Goal: Task Accomplishment & Management: Complete application form

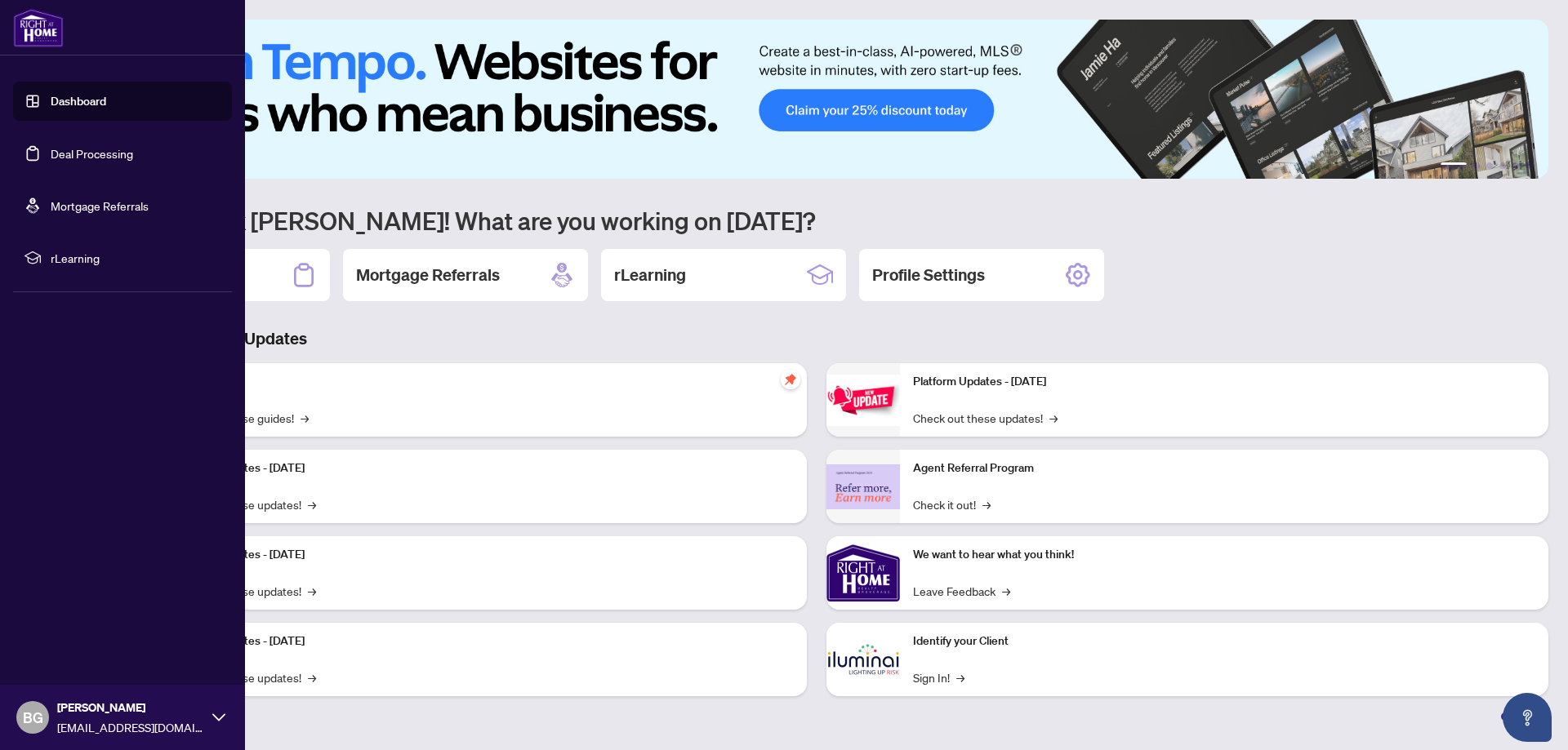
click at [74, 150] on link "Deal Processing" at bounding box center [92, 153] width 82 height 14
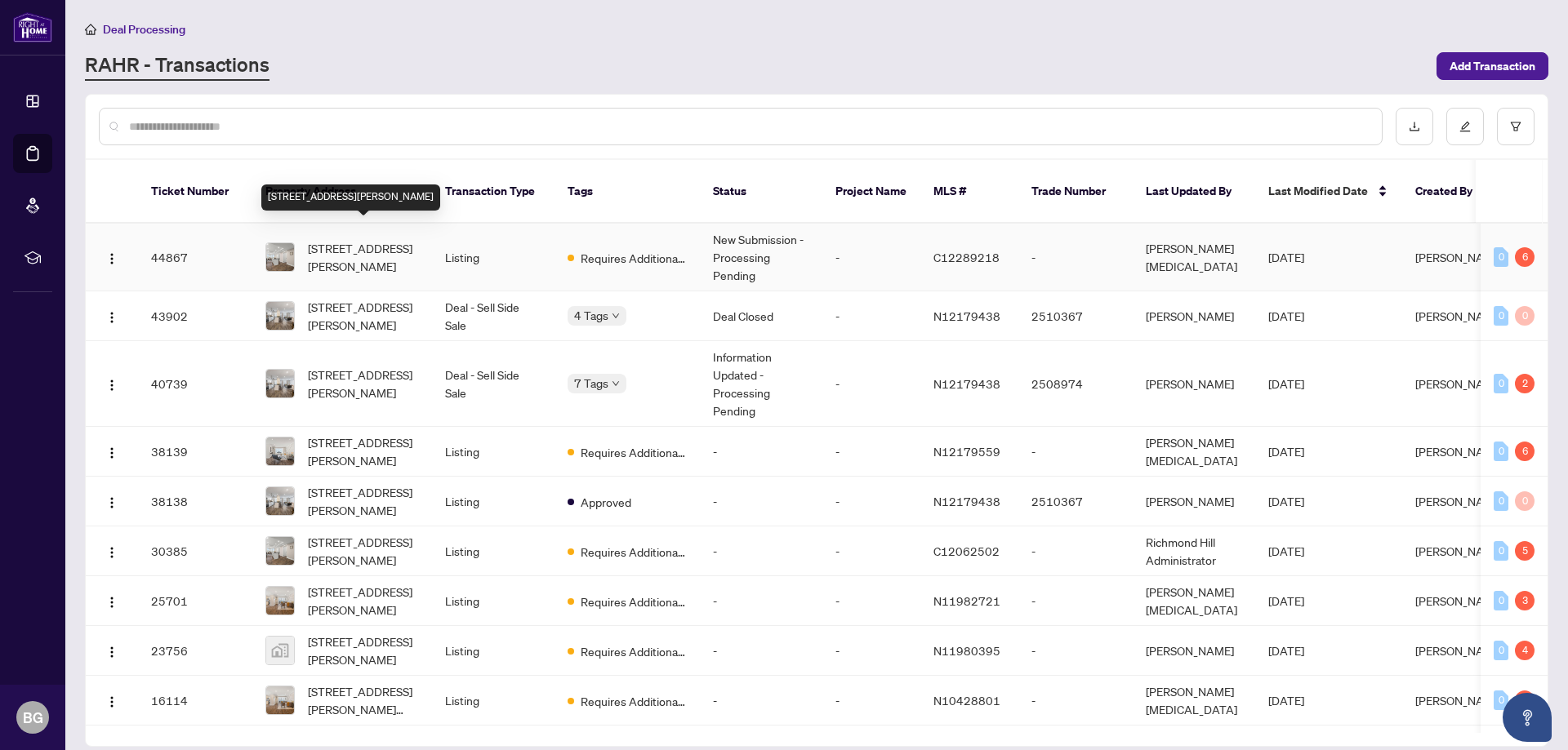
click at [364, 239] on span "[STREET_ADDRESS][PERSON_NAME]" at bounding box center [363, 257] width 111 height 36
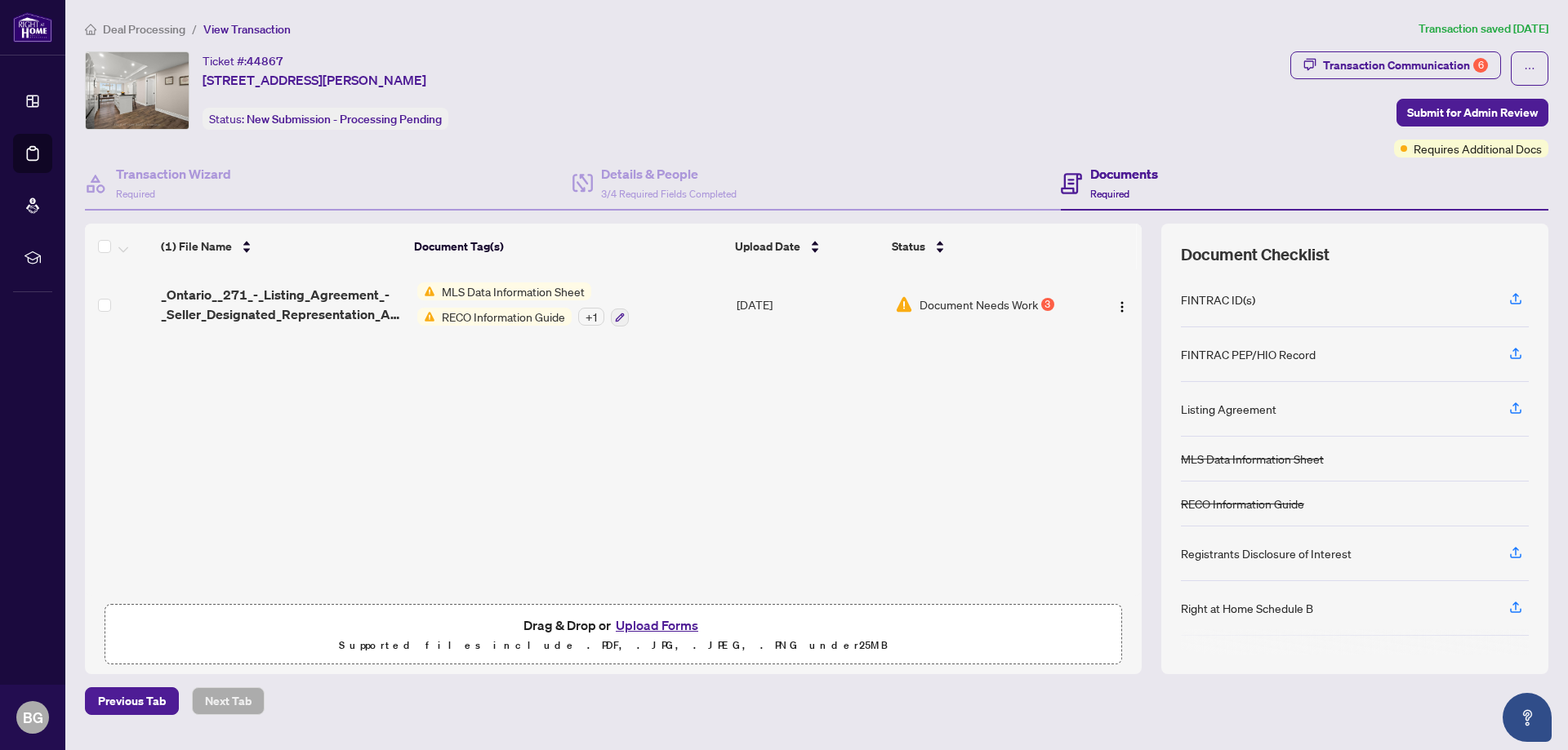
click at [666, 621] on button "Upload Forms" at bounding box center [656, 624] width 93 height 21
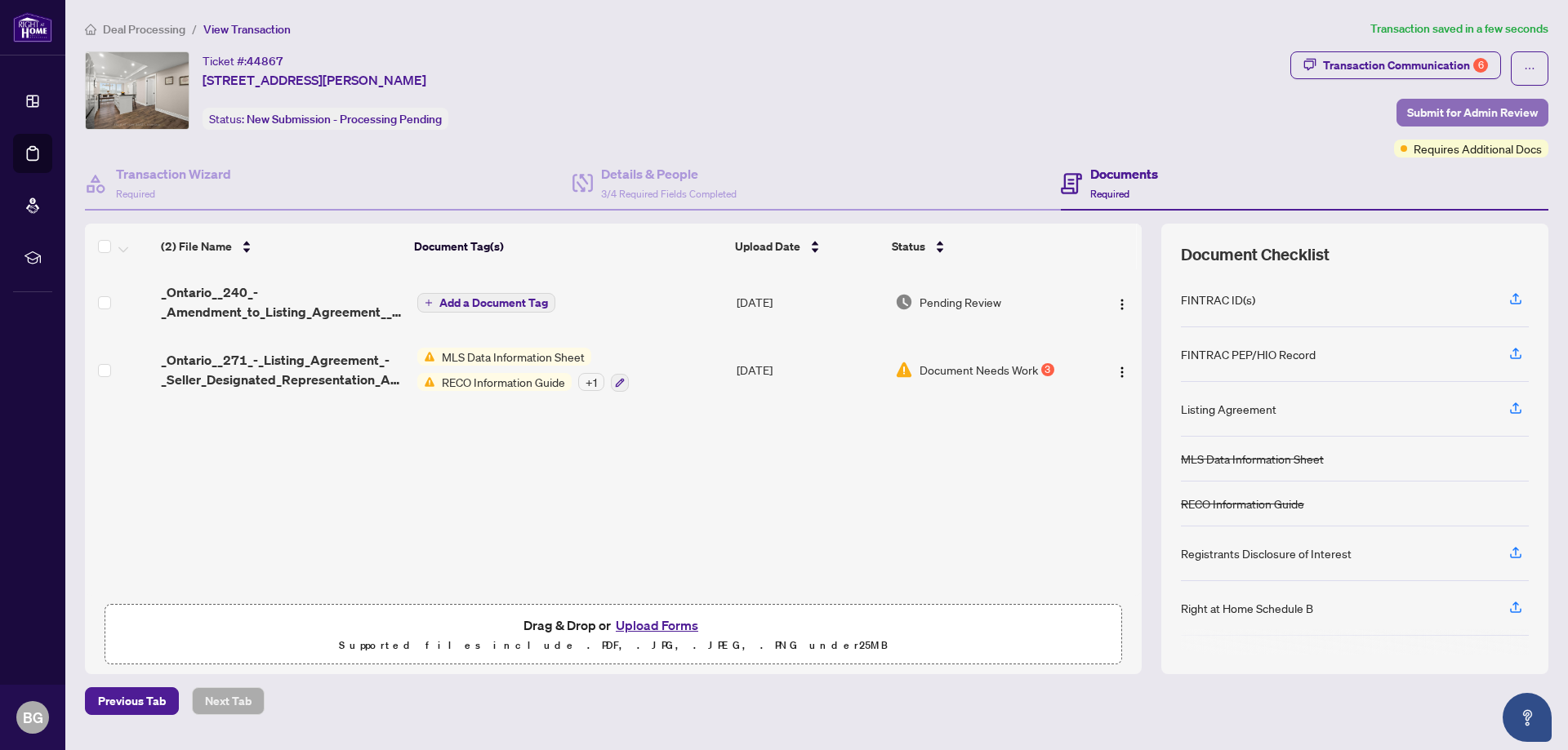
click at [1466, 103] on span "Submit for Admin Review" at bounding box center [1472, 112] width 131 height 26
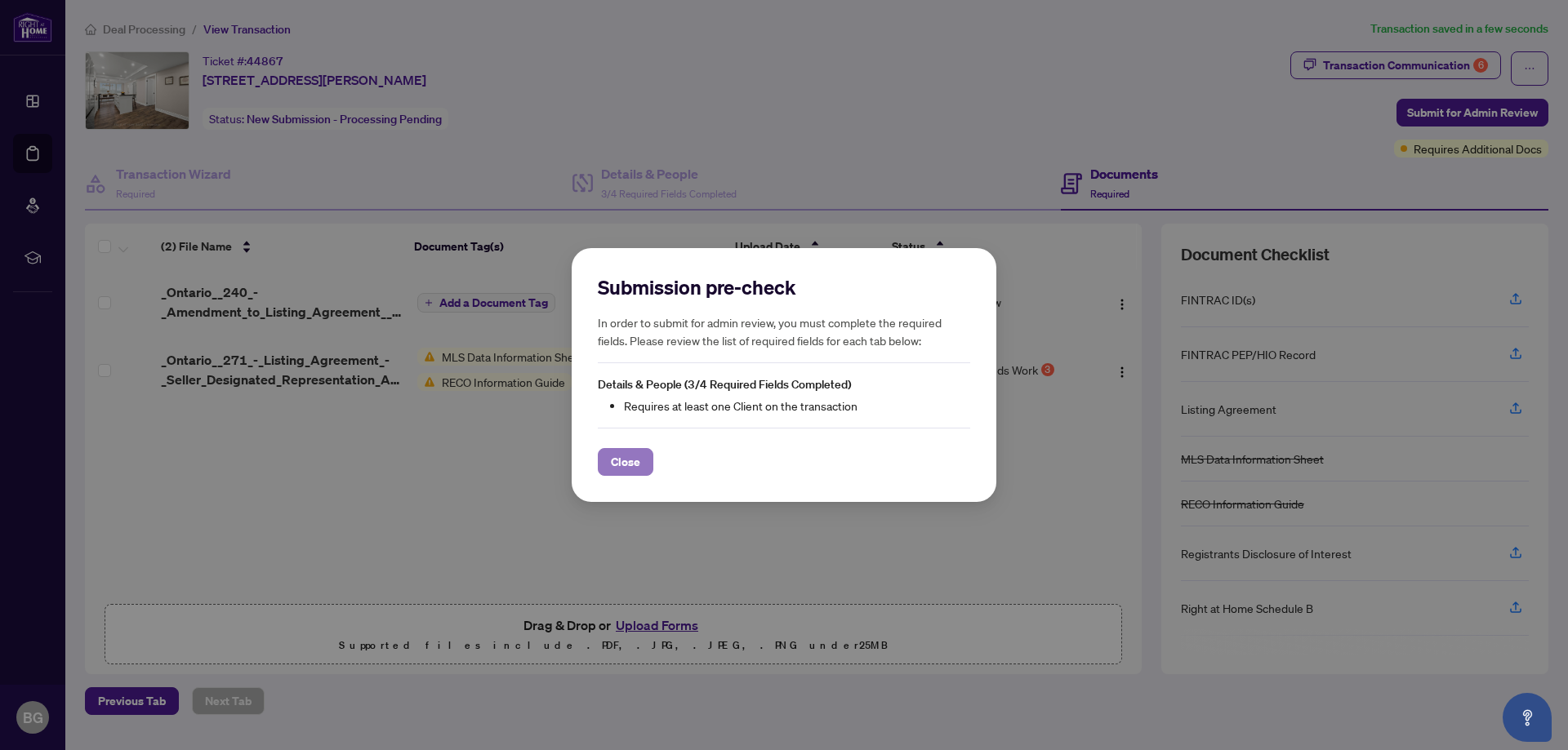
click at [629, 474] on span "Close" at bounding box center [625, 462] width 30 height 26
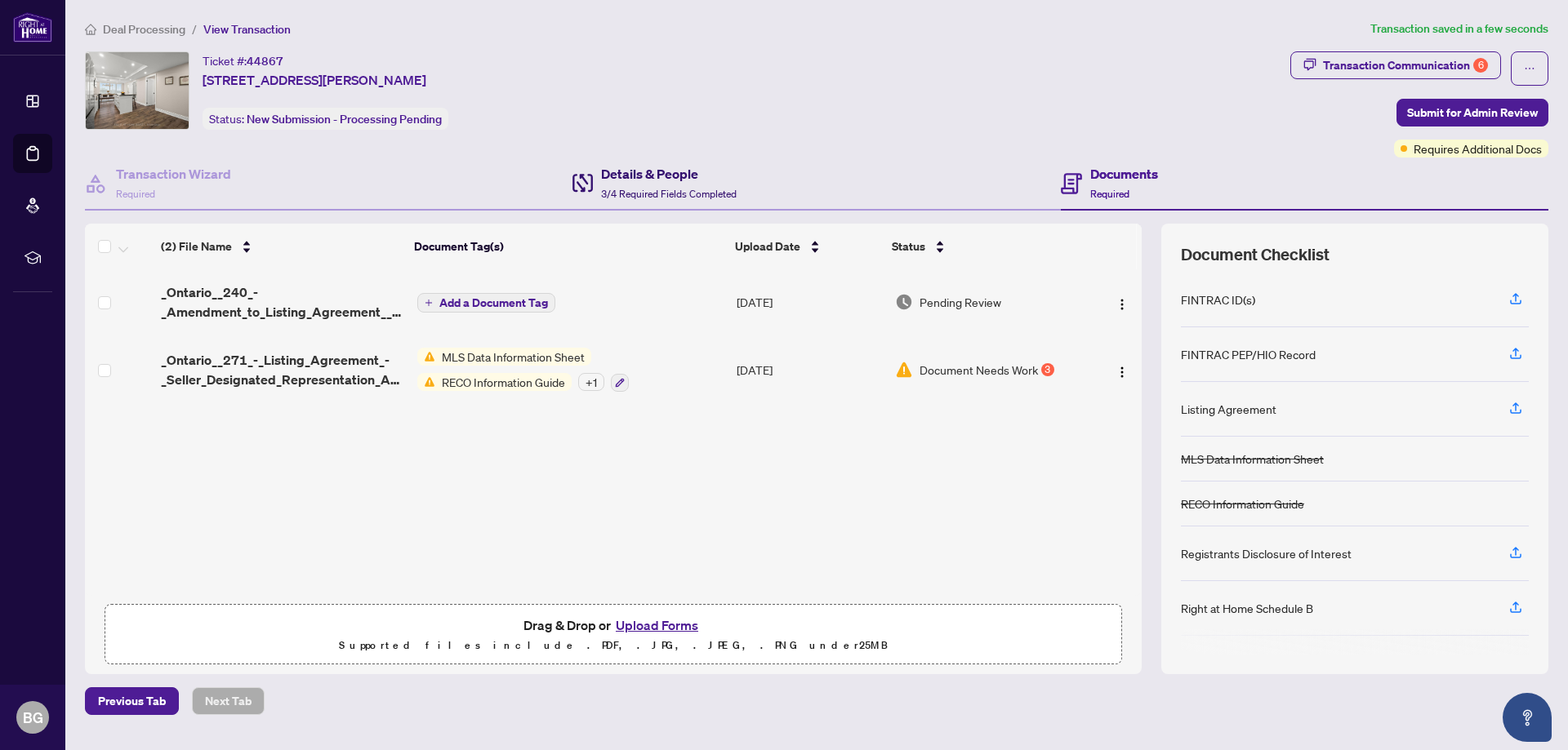
click at [725, 175] on h4 "Details & People" at bounding box center [669, 173] width 136 height 20
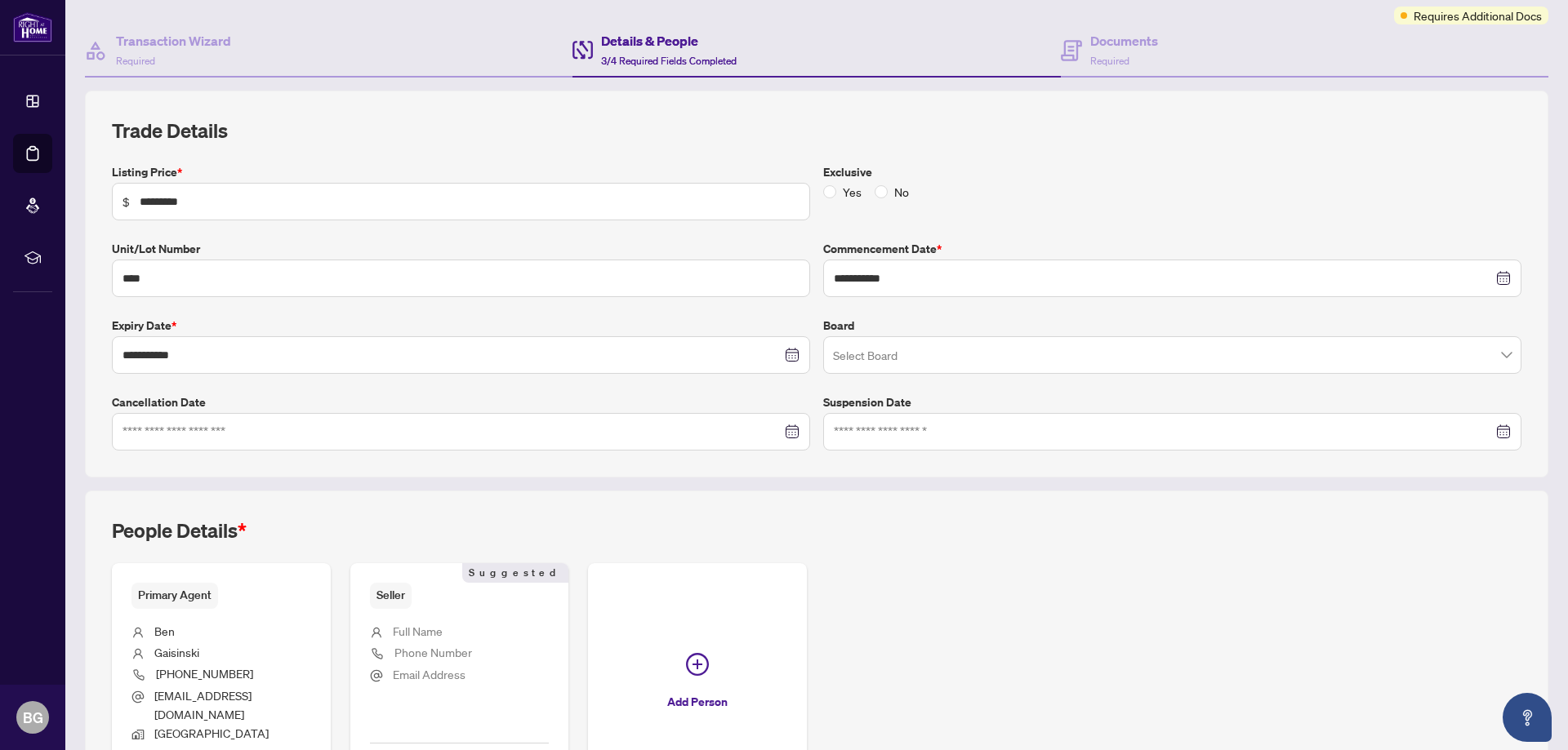
scroll to position [87, 0]
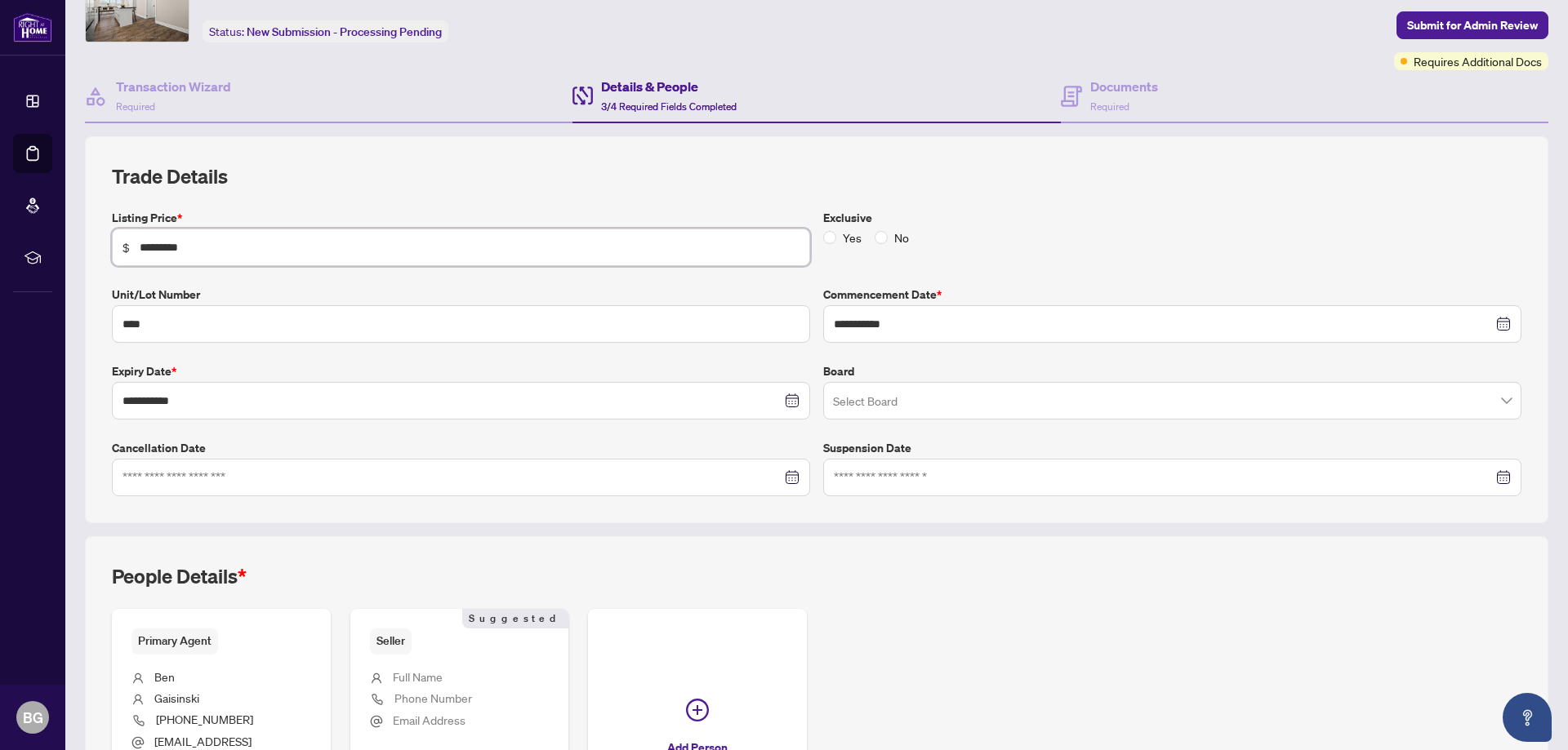
click at [158, 244] on input "*********" at bounding box center [469, 247] width 660 height 18
type input "*********"
click at [1266, 197] on div "**********" at bounding box center [817, 329] width 1409 height 333
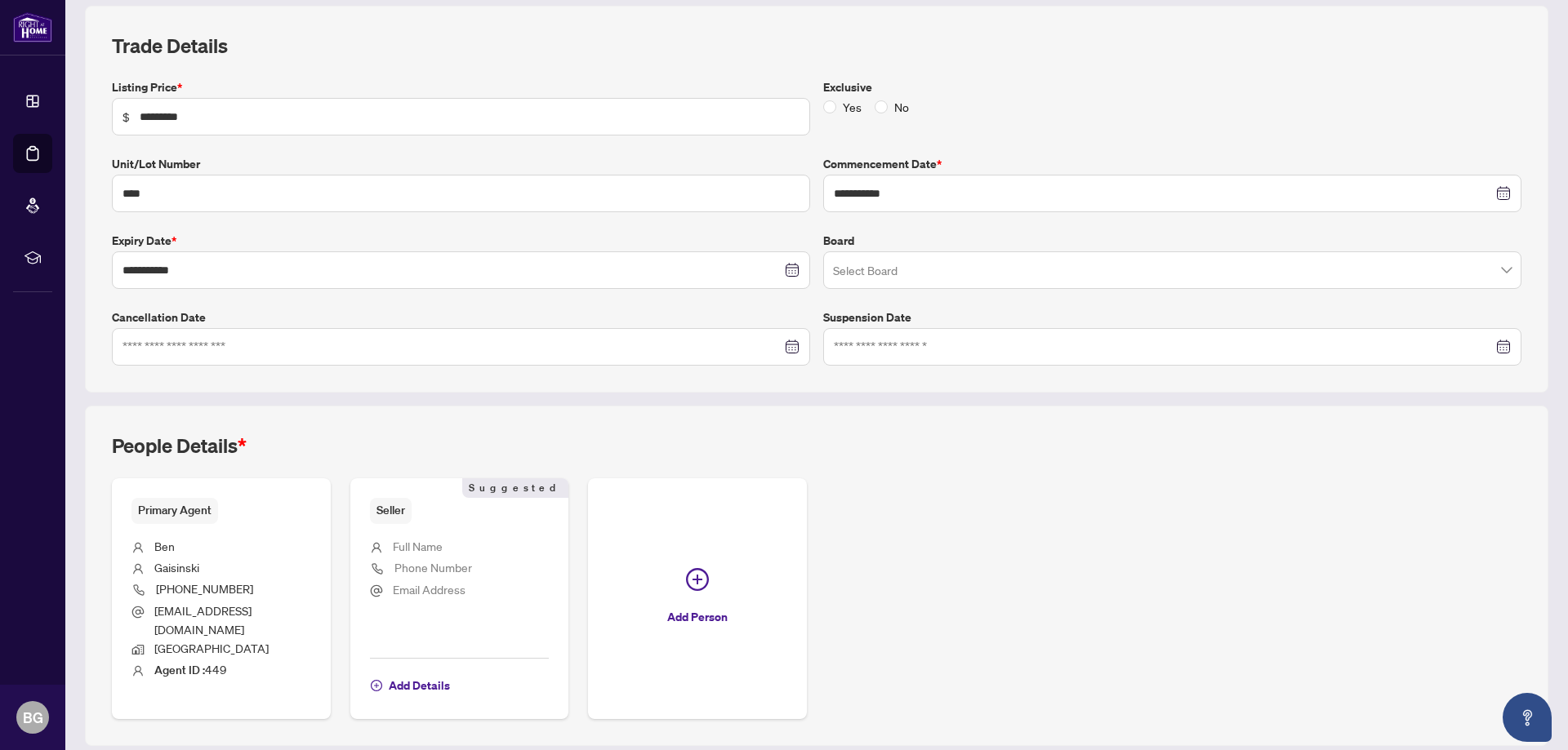
scroll to position [257, 0]
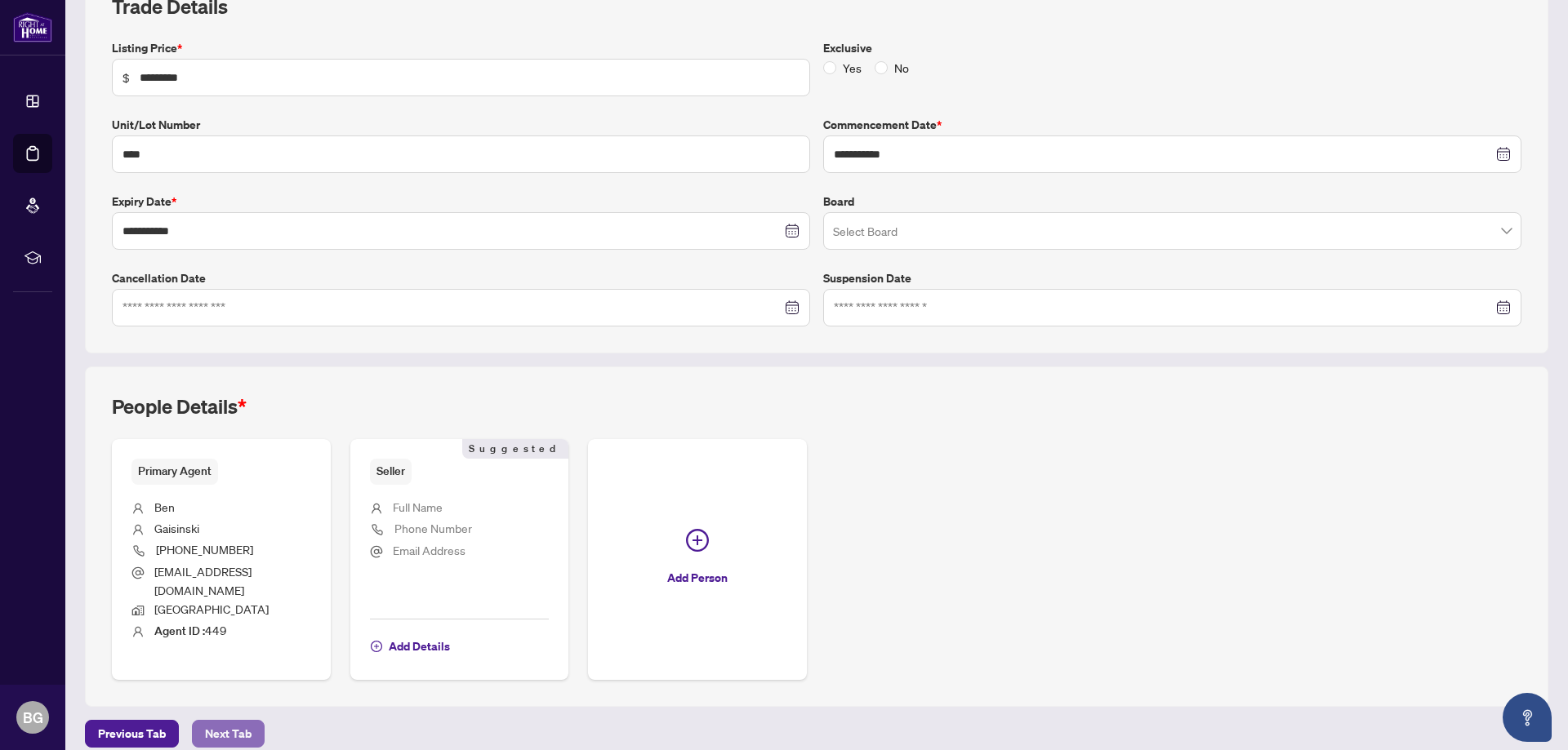
click at [234, 721] on span "Next Tab" at bounding box center [228, 733] width 47 height 26
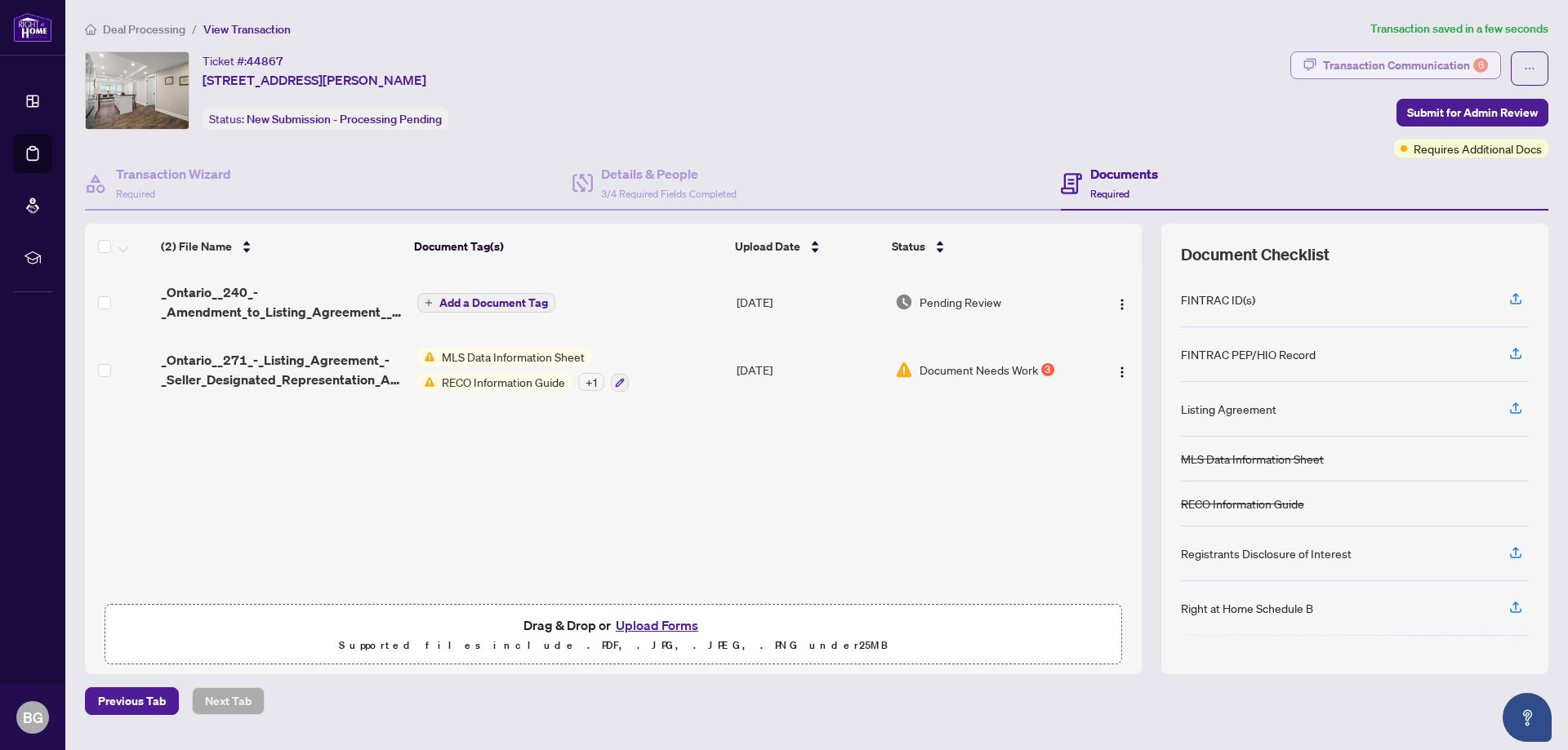
click at [1444, 67] on div "Transaction Communication 6" at bounding box center [1405, 65] width 165 height 26
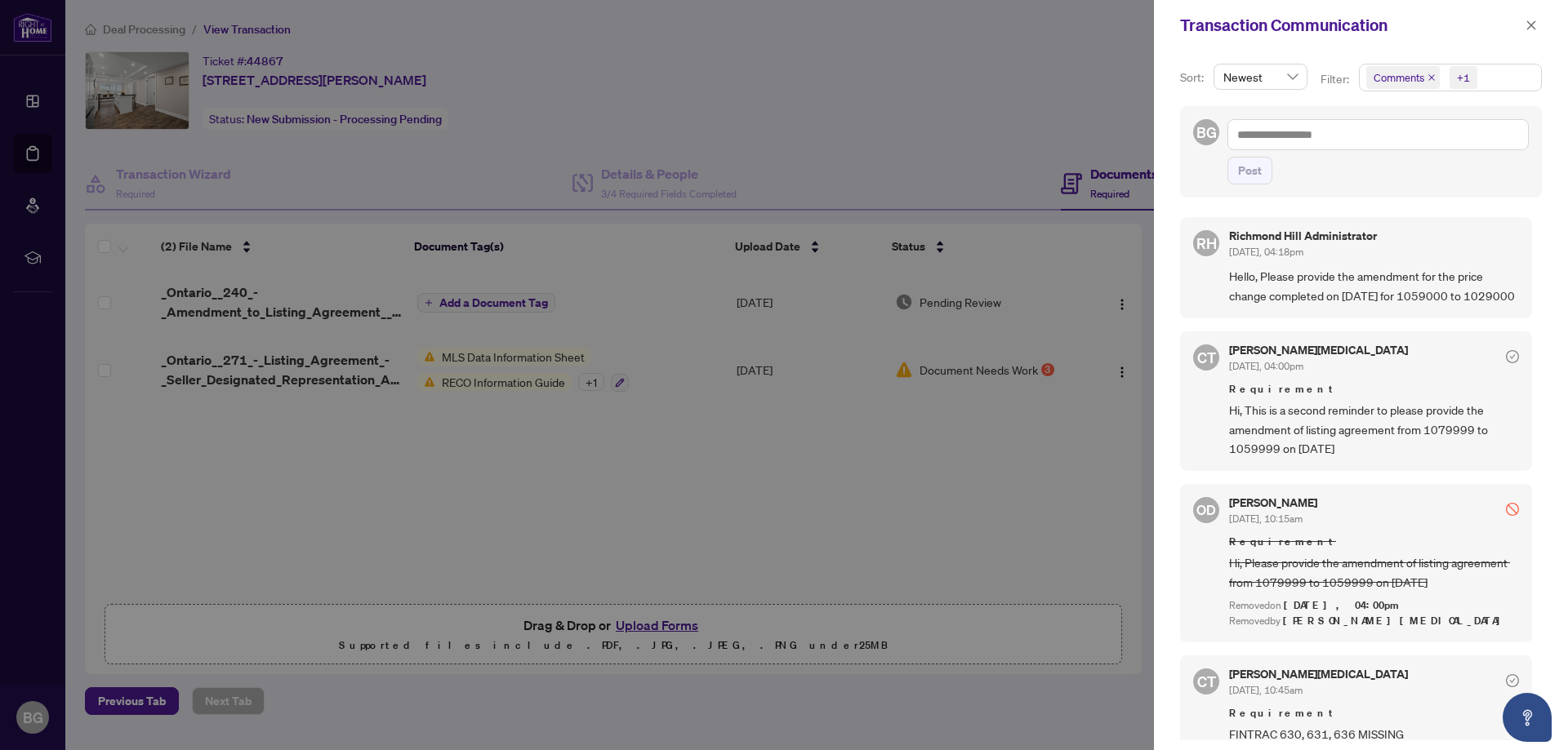
click at [1035, 515] on div at bounding box center [784, 375] width 1568 height 750
click at [1530, 24] on icon "close" at bounding box center [1531, 25] width 9 height 9
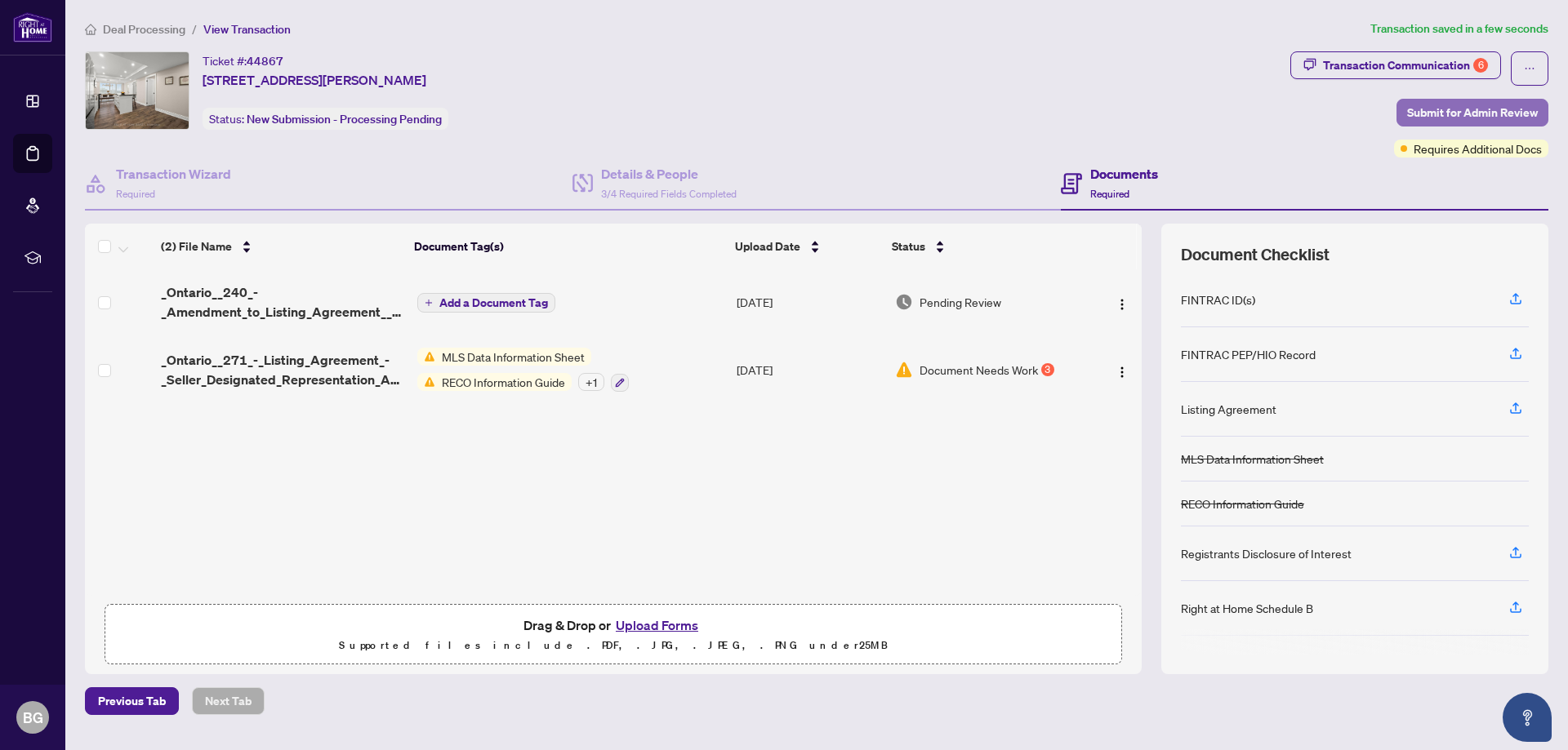
click at [1465, 112] on span "Submit for Admin Review" at bounding box center [1472, 112] width 131 height 26
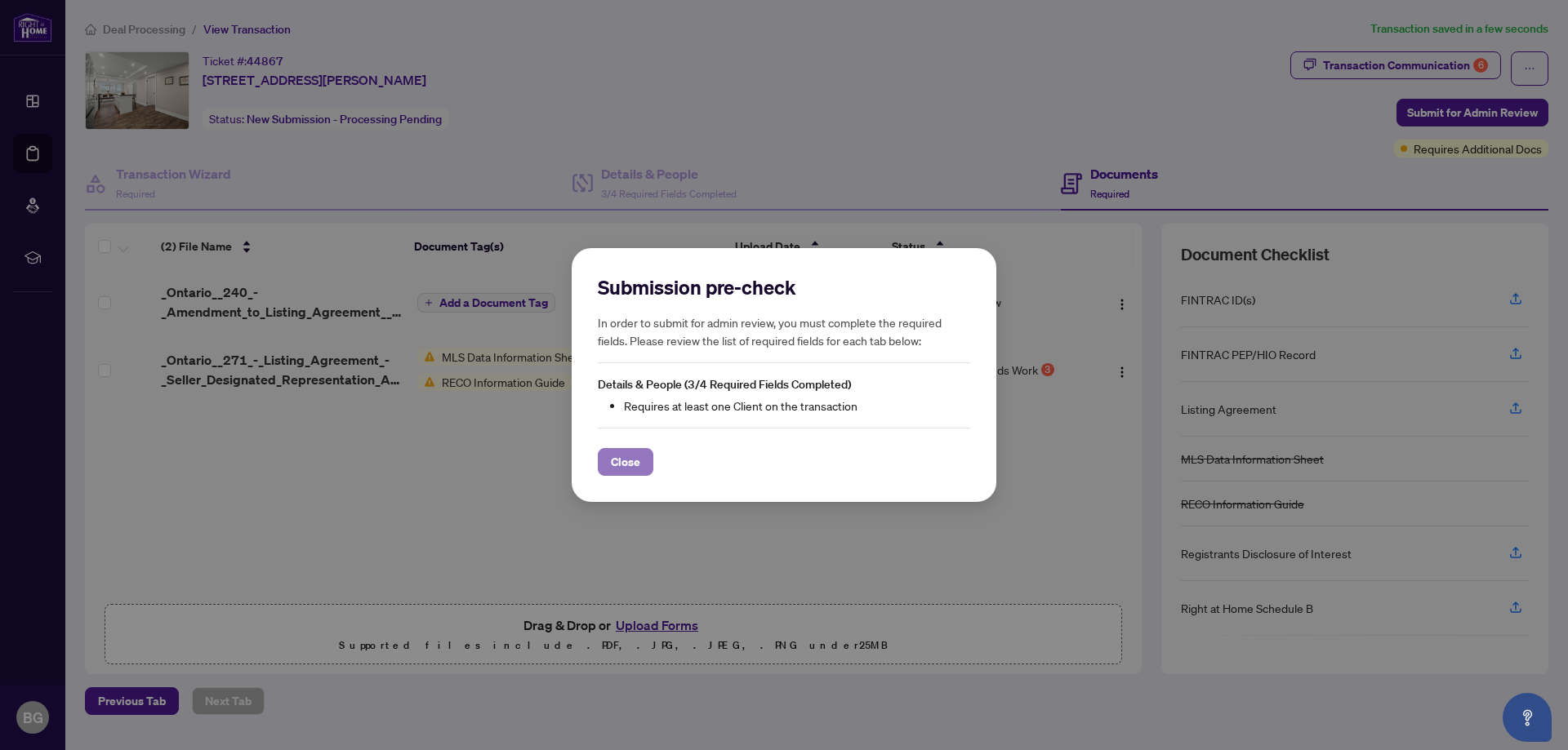
click at [632, 466] on span "Close" at bounding box center [625, 462] width 30 height 26
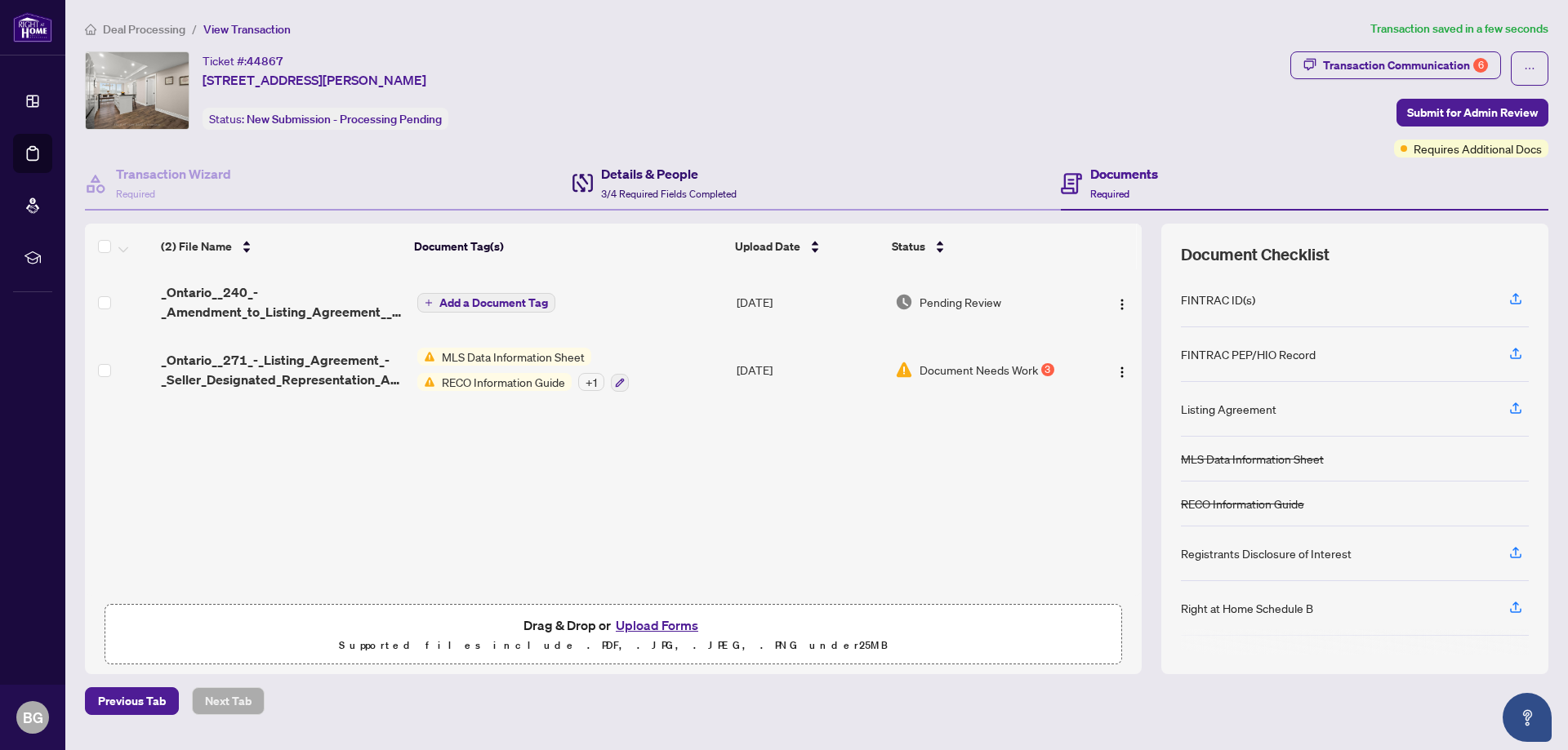
click at [699, 193] on span "3/4 Required Fields Completed" at bounding box center [669, 193] width 136 height 12
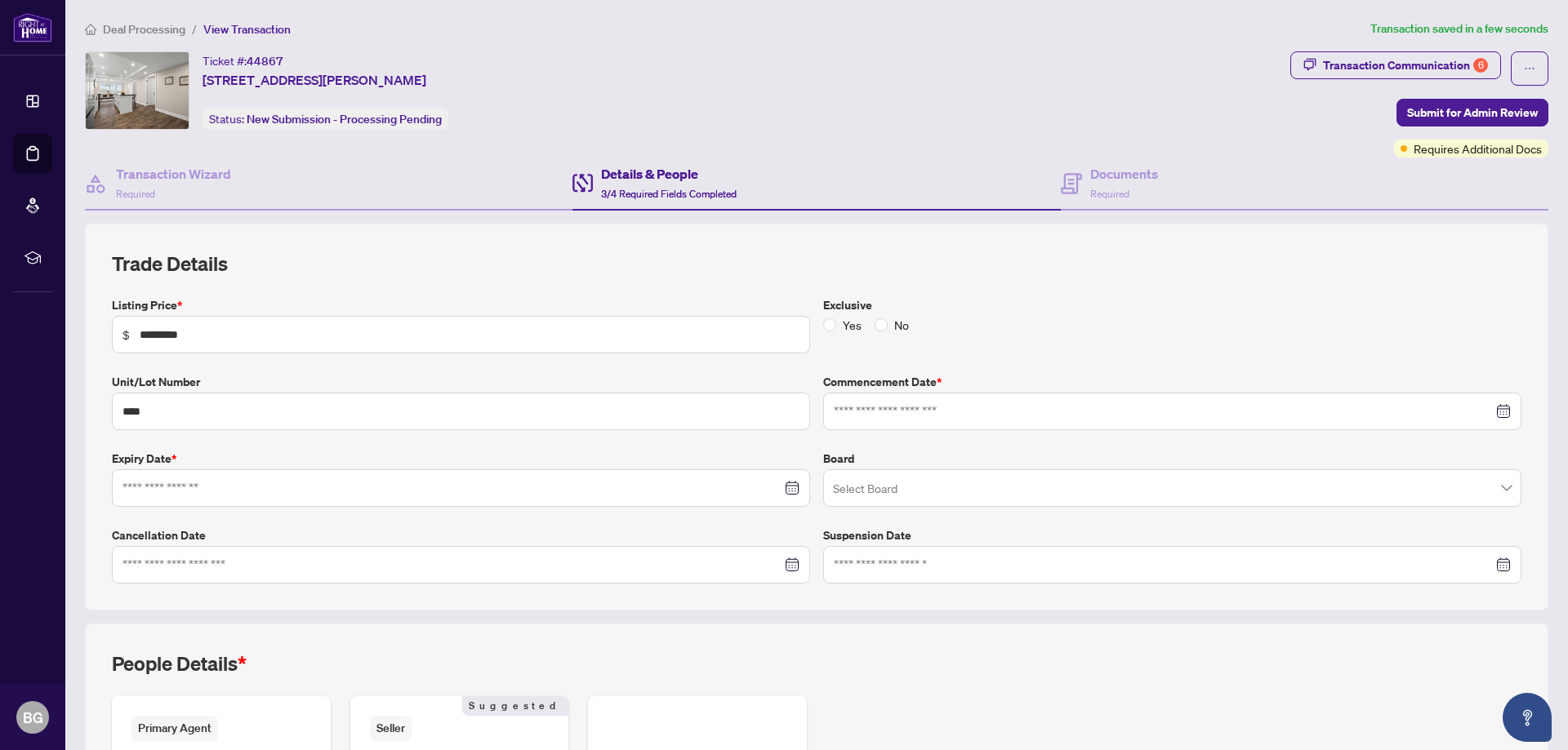
type input "**********"
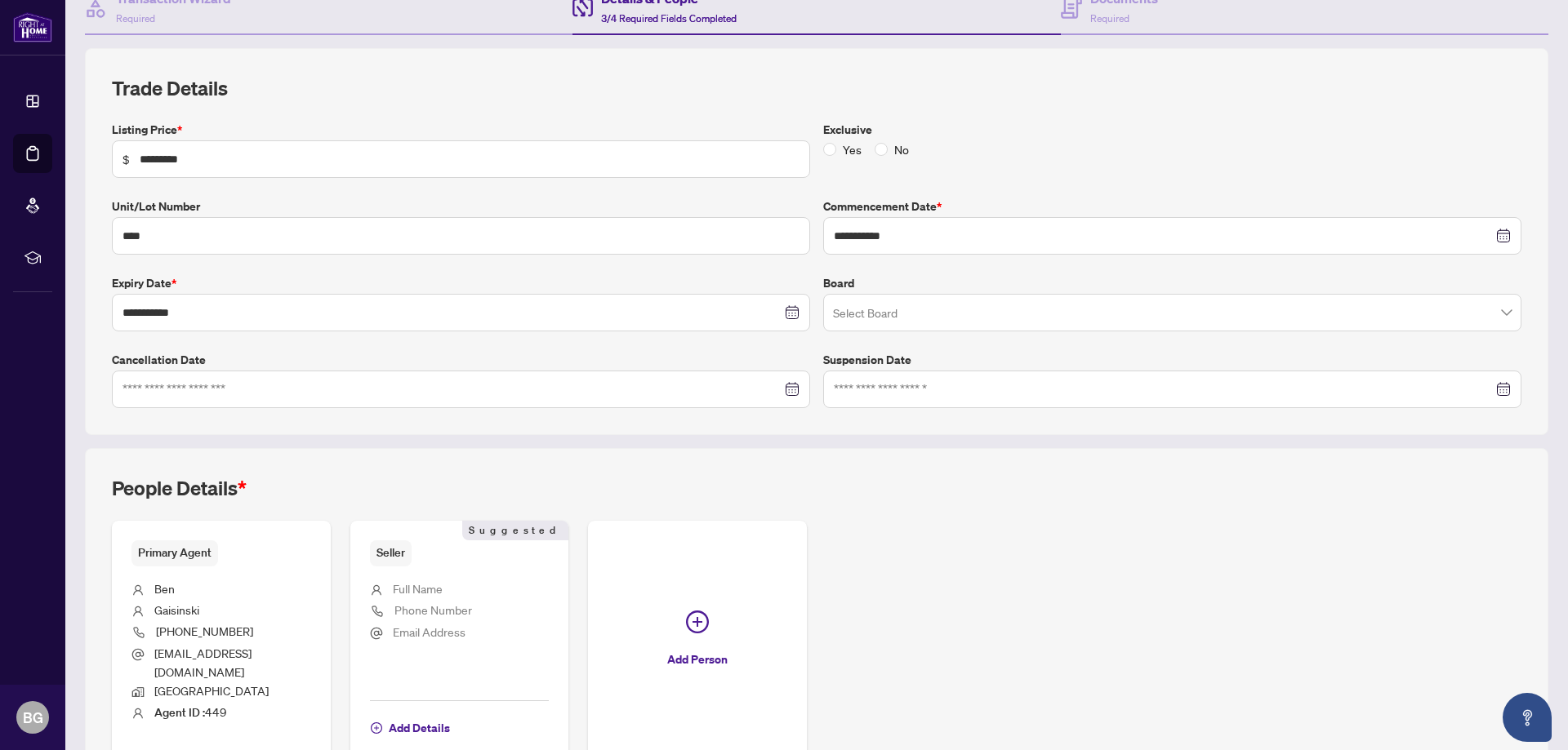
scroll to position [257, 0]
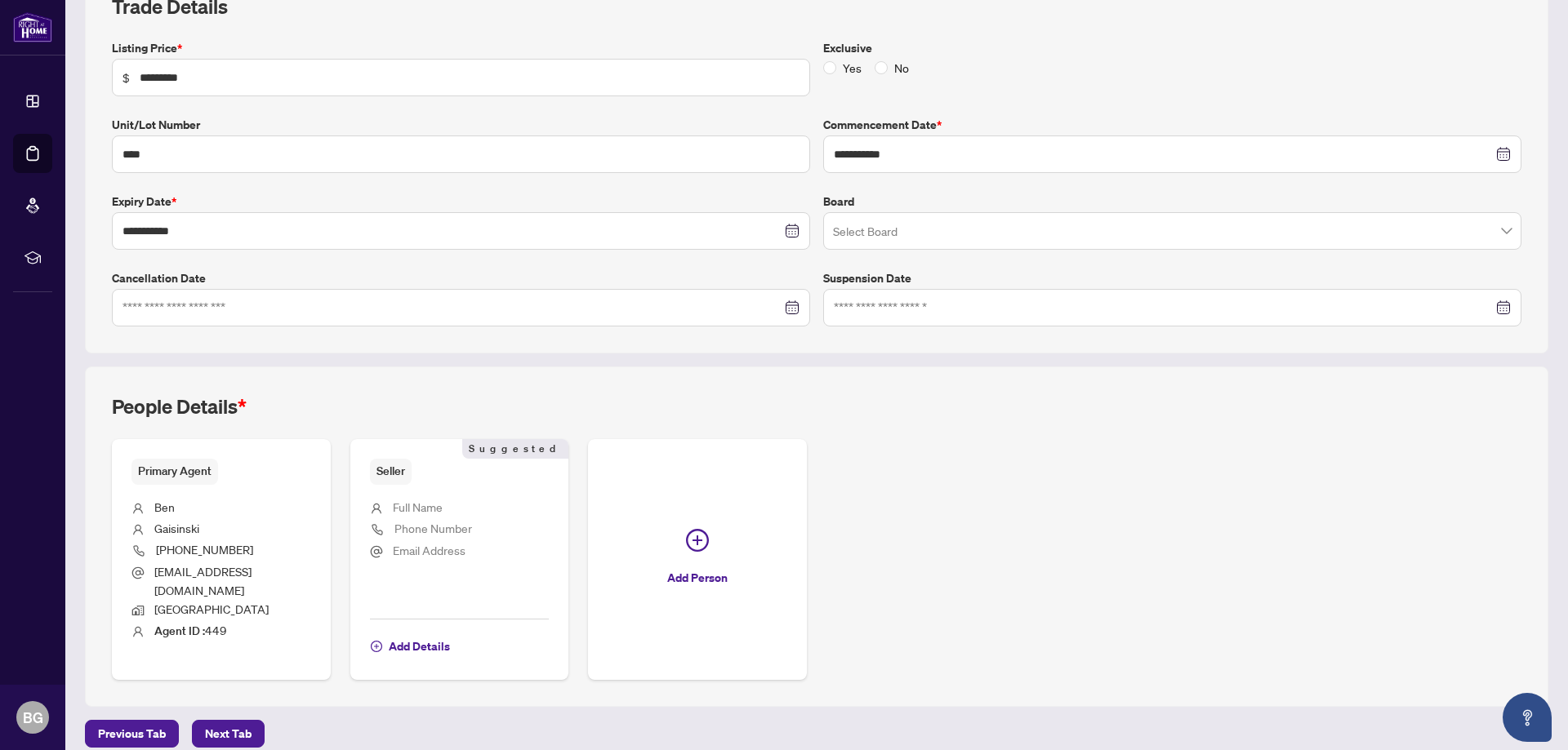
click at [189, 602] on span "[GEOGRAPHIC_DATA]" at bounding box center [211, 608] width 115 height 14
click at [205, 484] on ul "[PERSON_NAME] [PHONE_NUMBER] [EMAIL_ADDRESS][DOMAIN_NAME] Richmond Hill Agent I…" at bounding box center [222, 567] width 180 height 165
click at [190, 467] on span "Primary Agent" at bounding box center [175, 471] width 87 height 25
click at [250, 545] on li "[PHONE_NUMBER]" at bounding box center [222, 551] width 180 height 22
click at [173, 568] on span "[EMAIL_ADDRESS][DOMAIN_NAME]" at bounding box center [203, 580] width 97 height 33
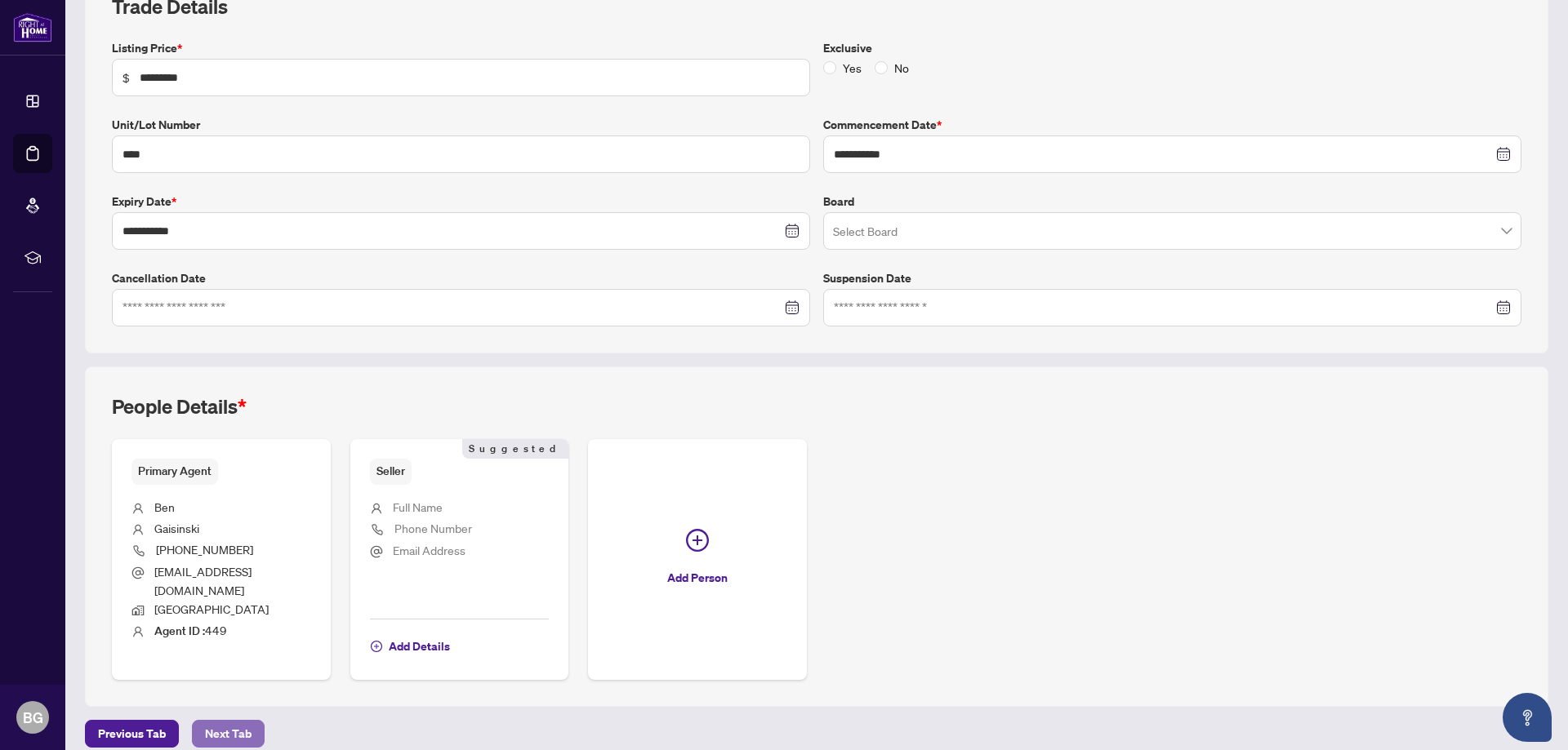
click at [216, 720] on span "Next Tab" at bounding box center [228, 733] width 47 height 26
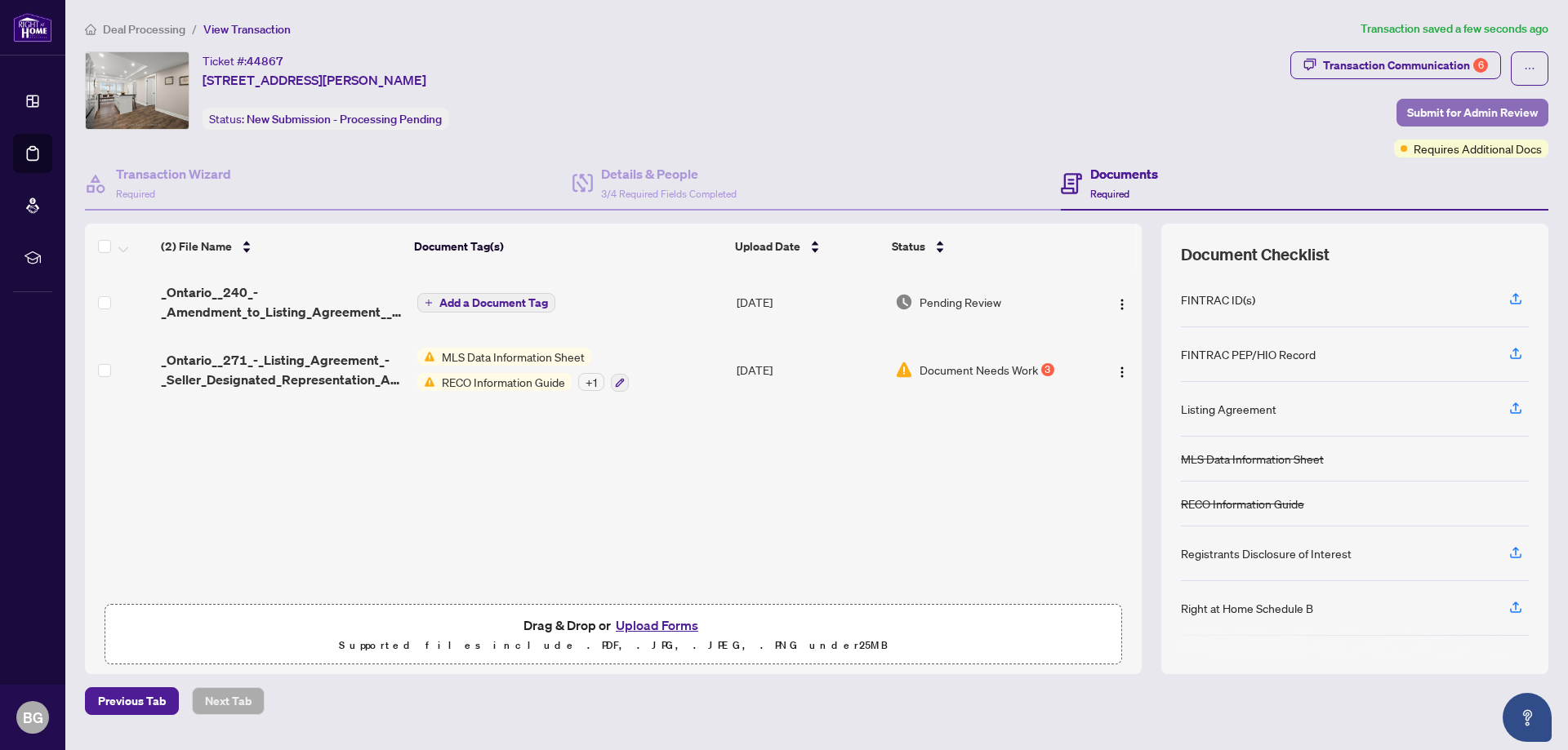
click at [1495, 108] on span "Submit for Admin Review" at bounding box center [1472, 112] width 131 height 26
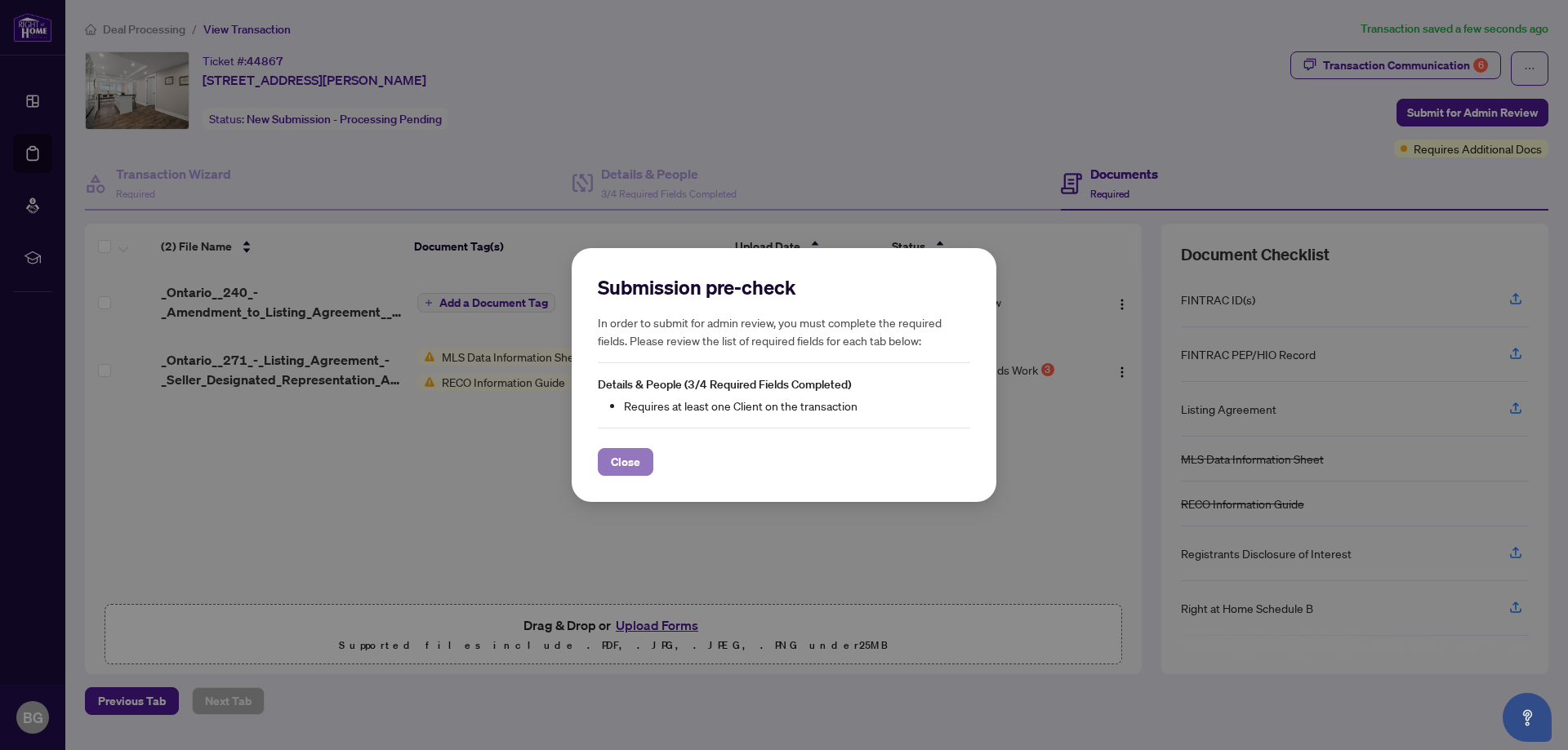
click at [629, 469] on span "Close" at bounding box center [625, 462] width 30 height 26
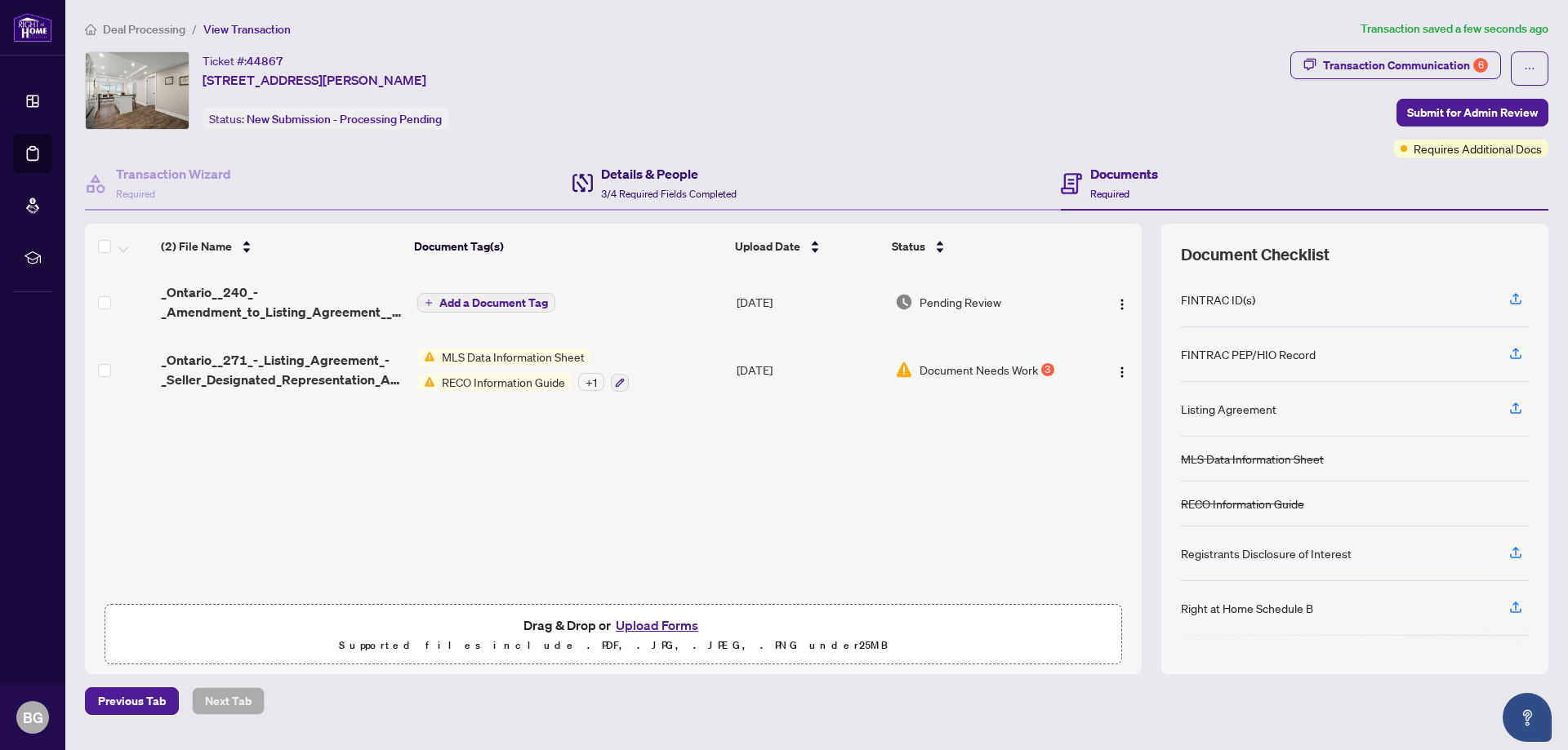
click at [715, 188] on span "3/4 Required Fields Completed" at bounding box center [669, 193] width 136 height 12
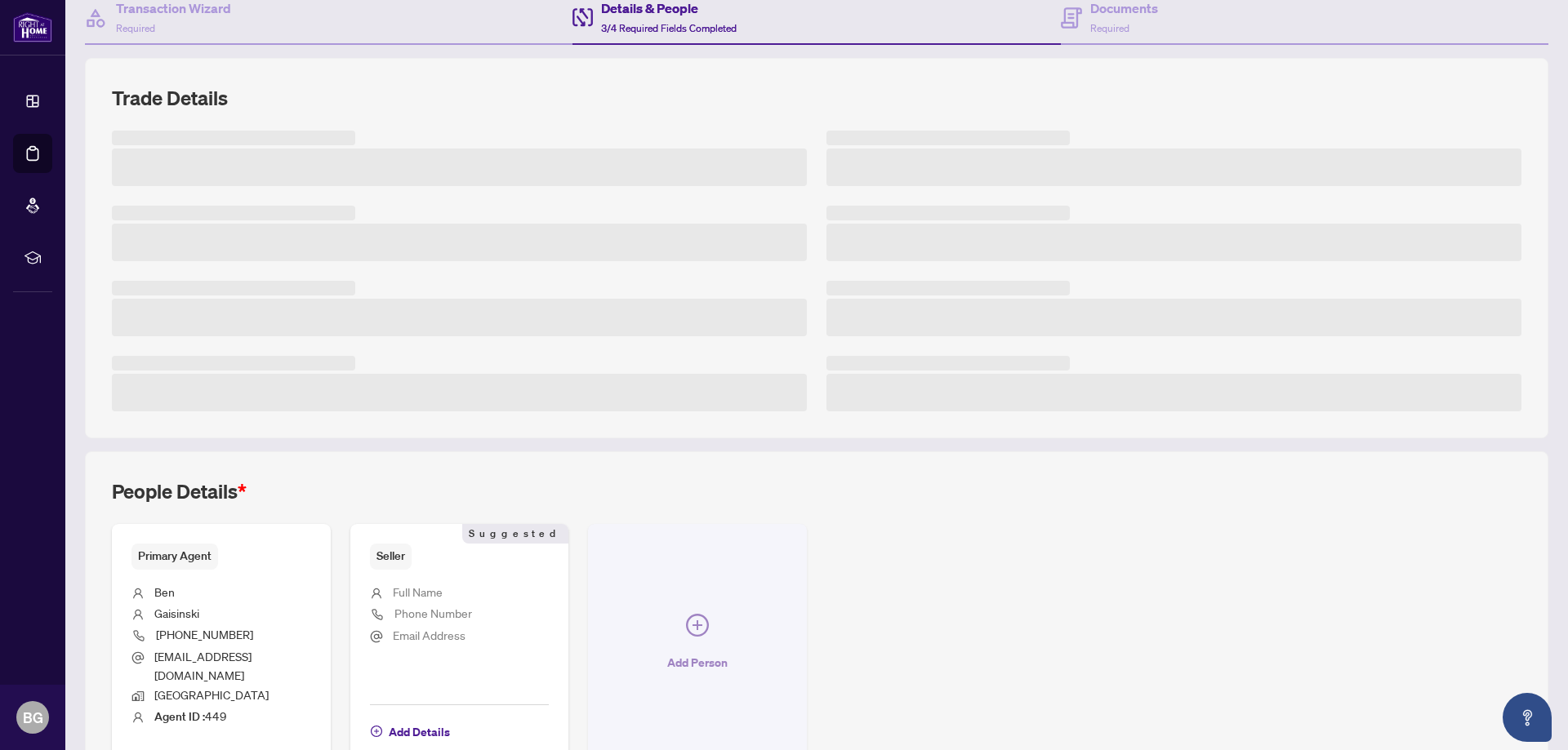
scroll to position [250, 0]
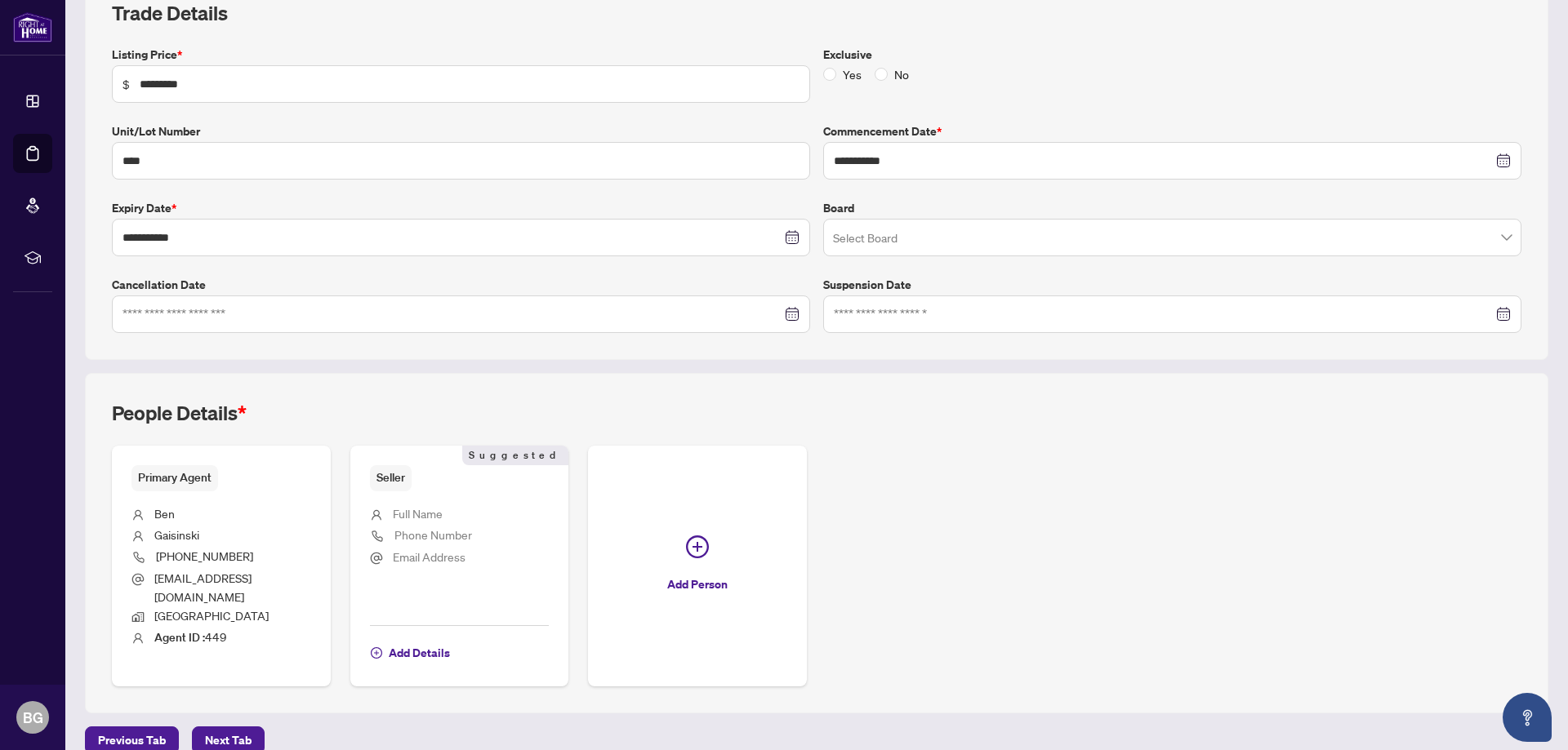
click at [479, 514] on li "Full Name" at bounding box center [460, 514] width 180 height 21
click at [427, 640] on span "Add Details" at bounding box center [419, 652] width 61 height 26
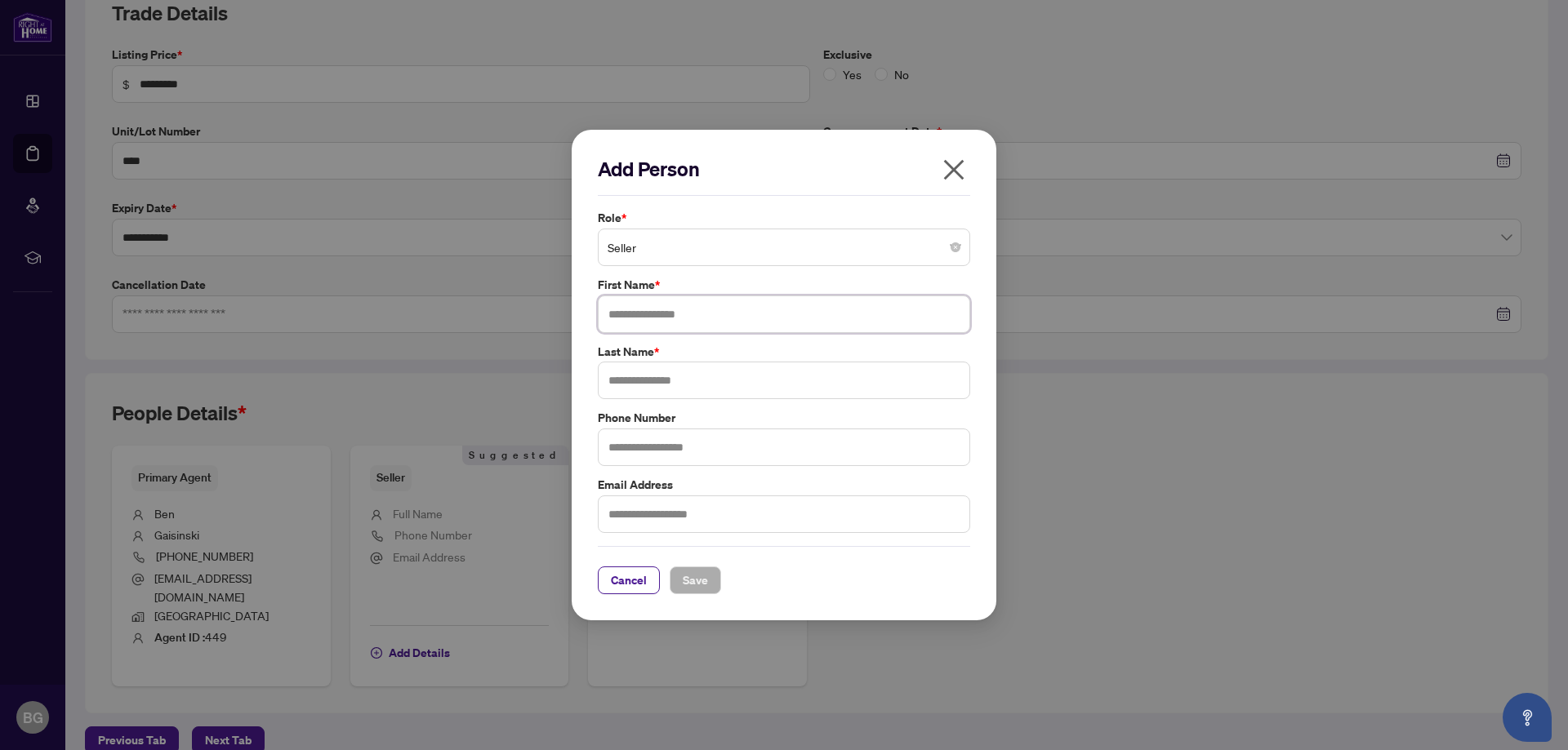
click at [636, 309] on input "text" at bounding box center [784, 314] width 373 height 37
type input "*******"
type input "********"
click at [695, 249] on span "Seller" at bounding box center [784, 247] width 352 height 31
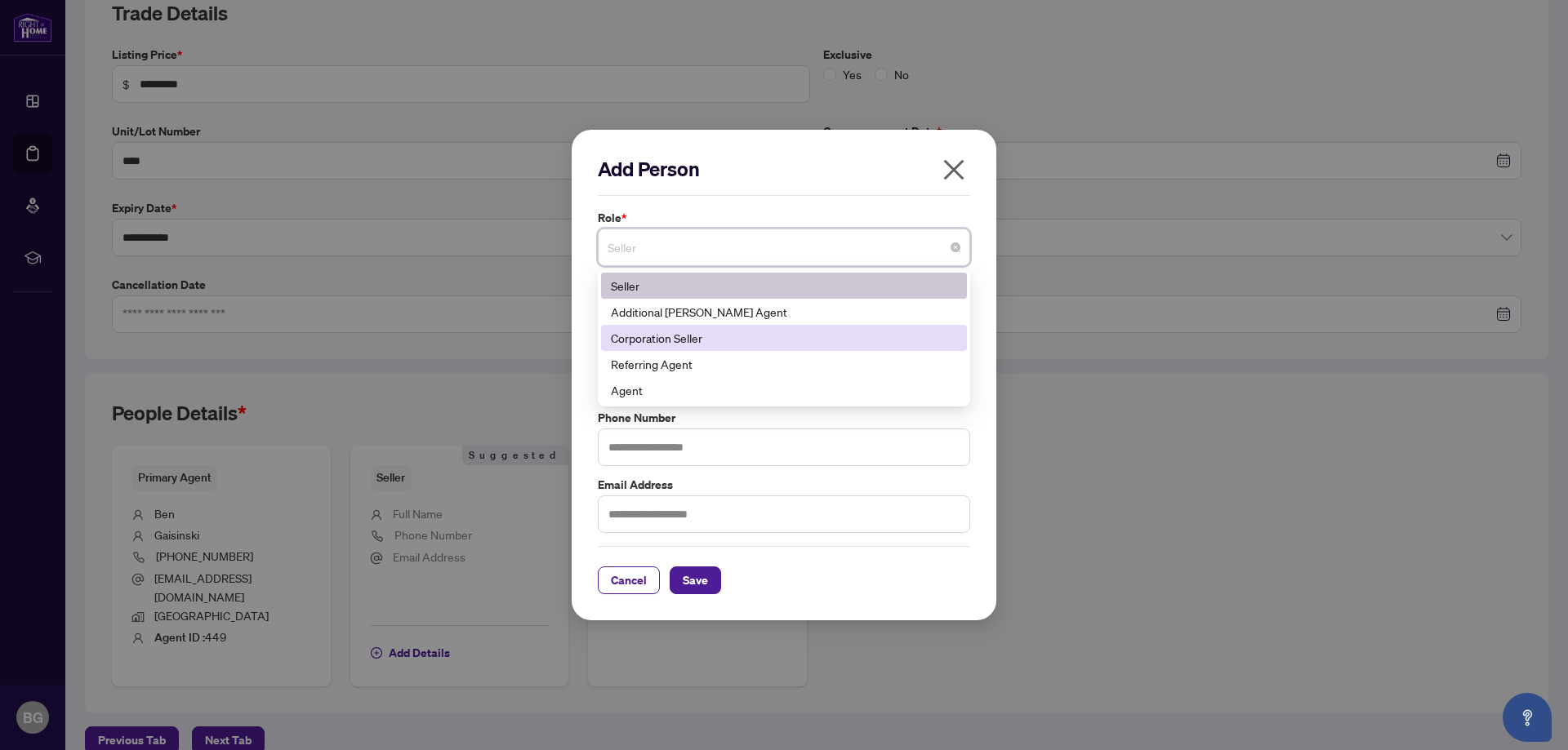
click at [647, 332] on div "Corporation Seller" at bounding box center [784, 338] width 346 height 18
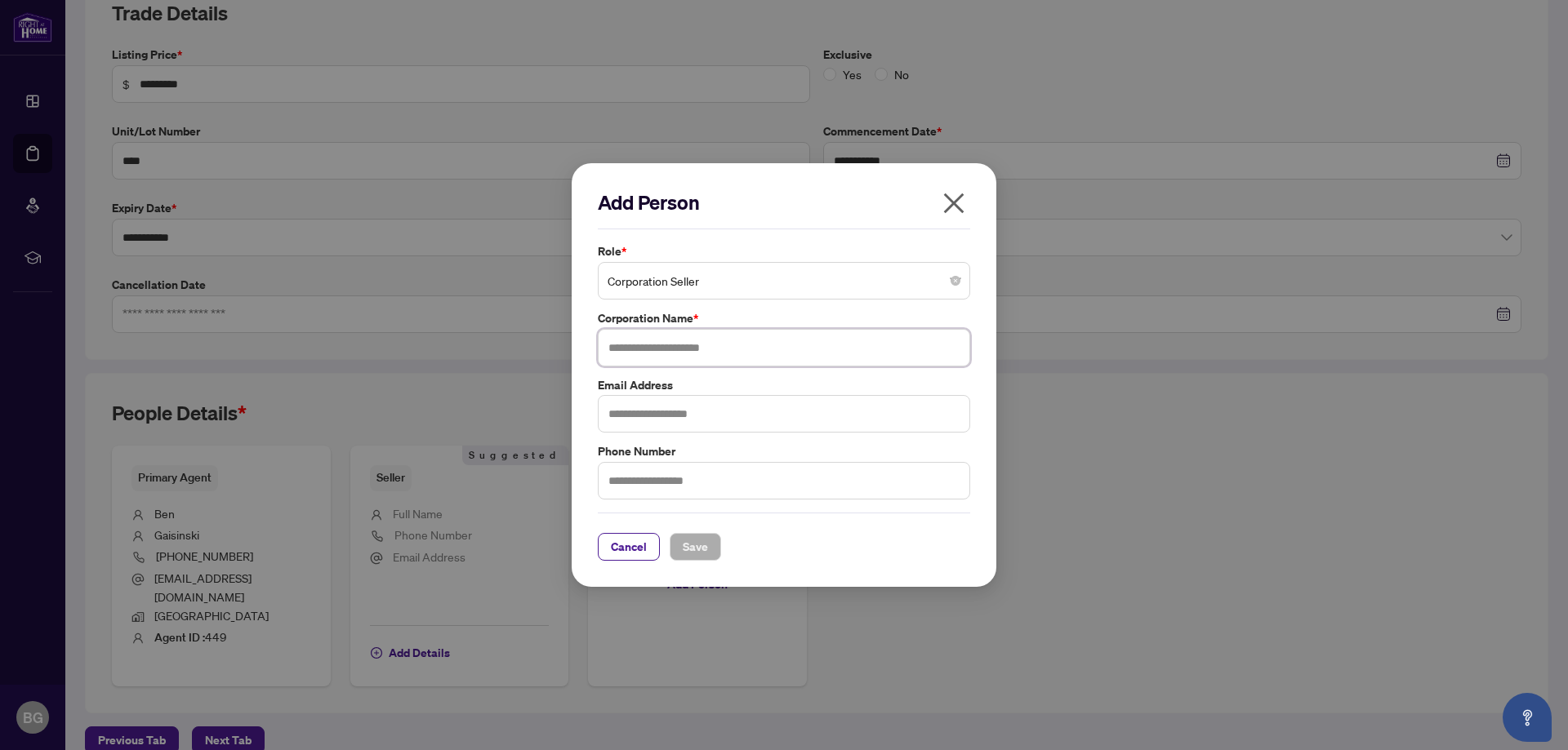
click at [644, 345] on input "text" at bounding box center [784, 348] width 373 height 37
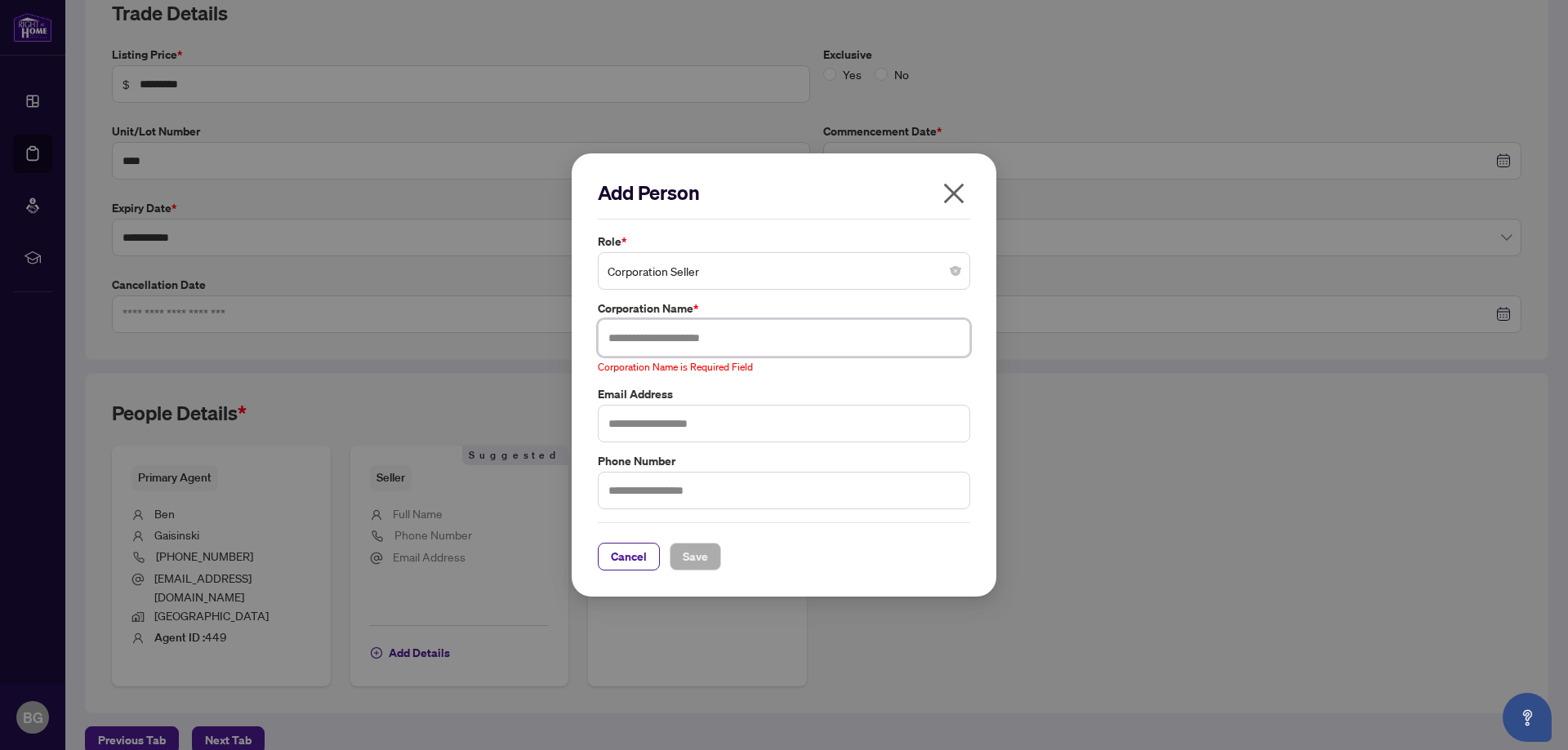
paste input "**********"
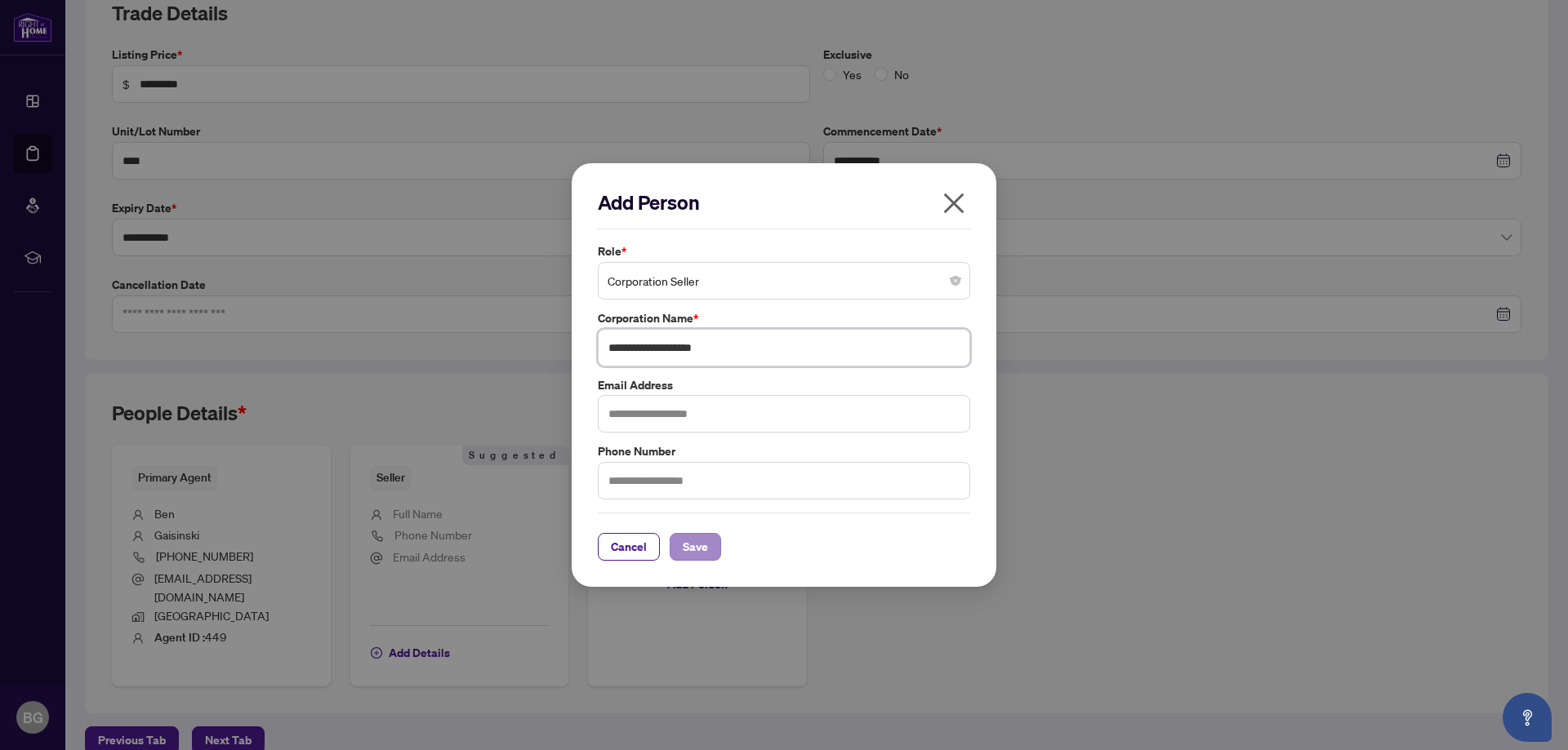
type input "**********"
click at [688, 558] on span "Save" at bounding box center [695, 546] width 25 height 26
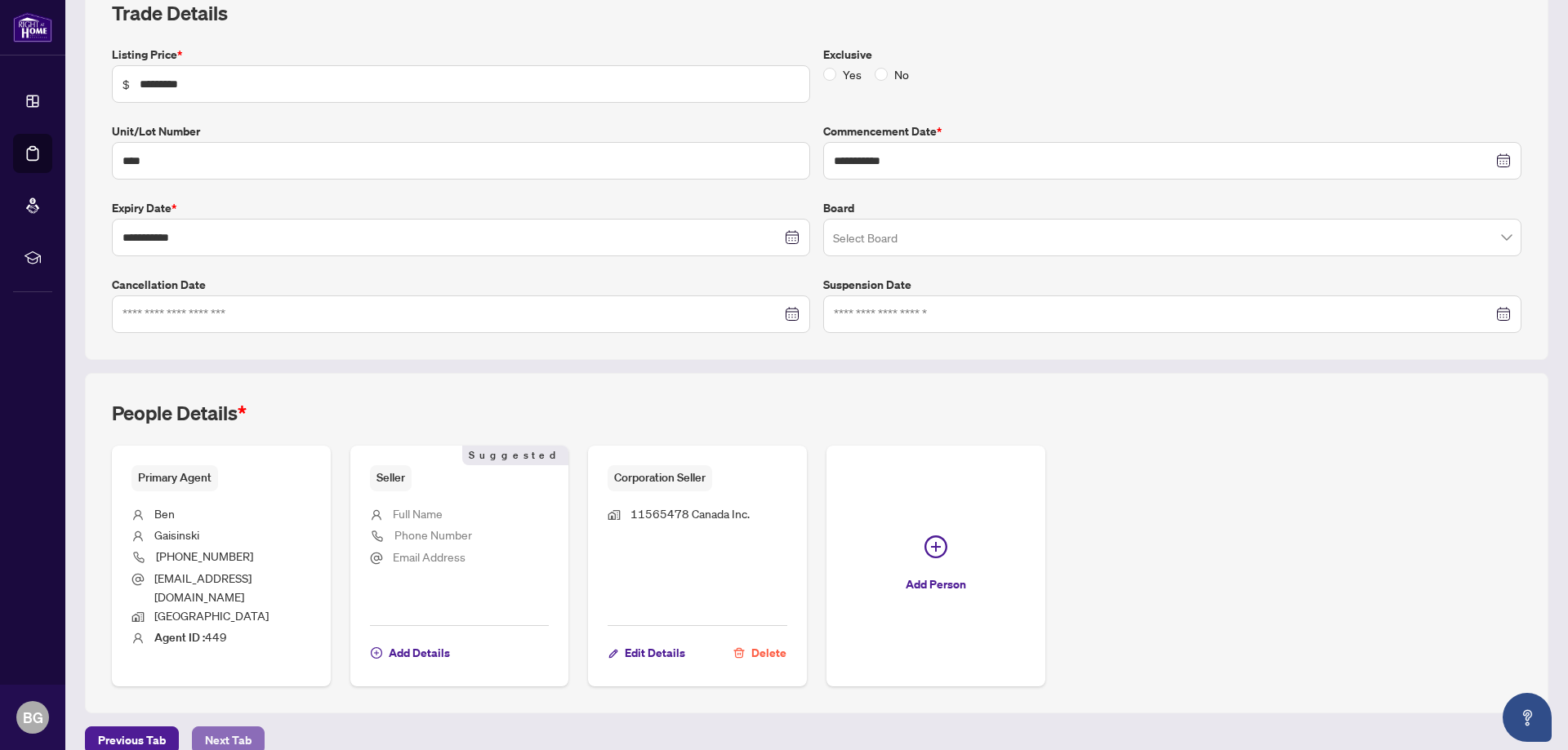
click at [217, 727] on span "Next Tab" at bounding box center [228, 740] width 47 height 26
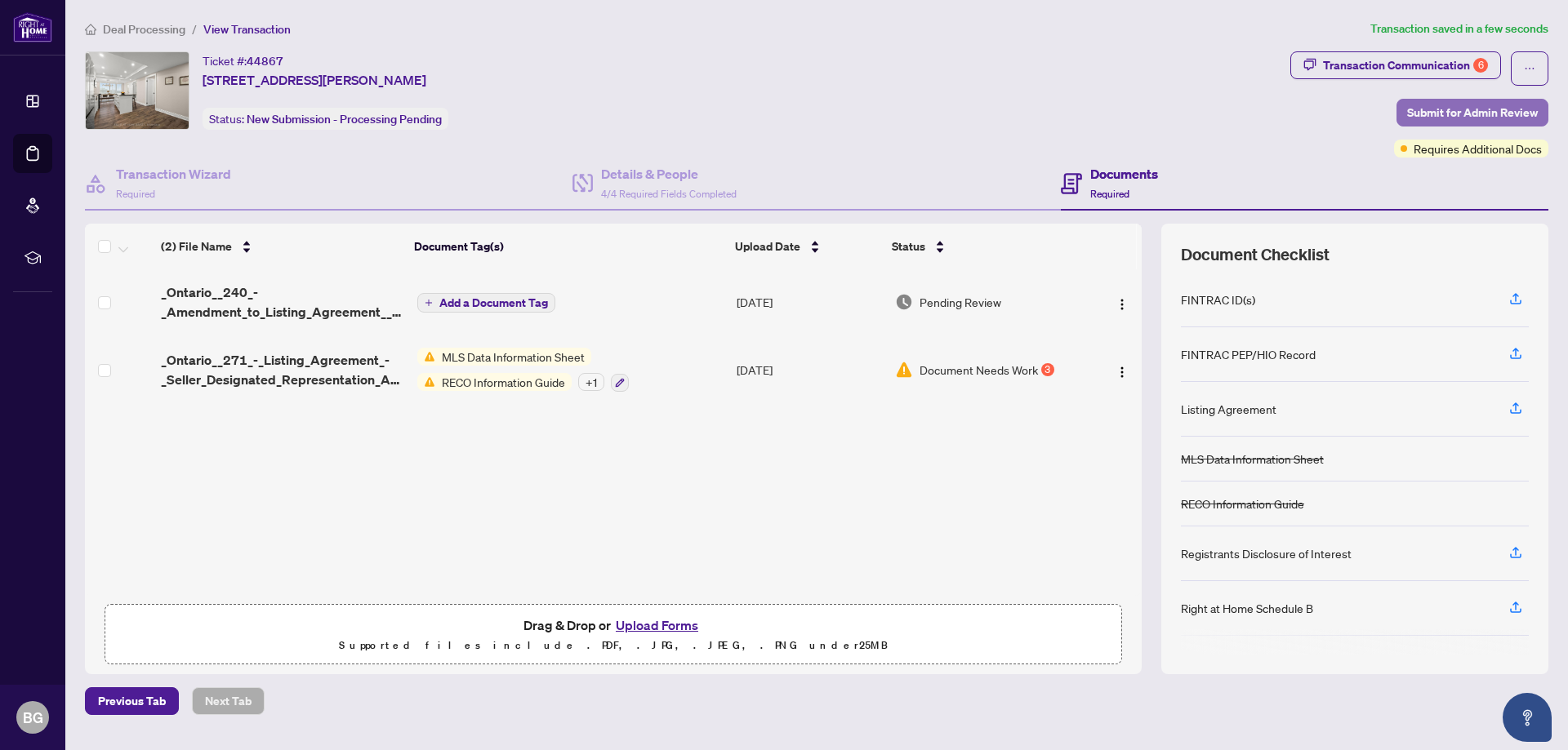
click at [1451, 118] on span "Submit for Admin Review" at bounding box center [1472, 112] width 131 height 26
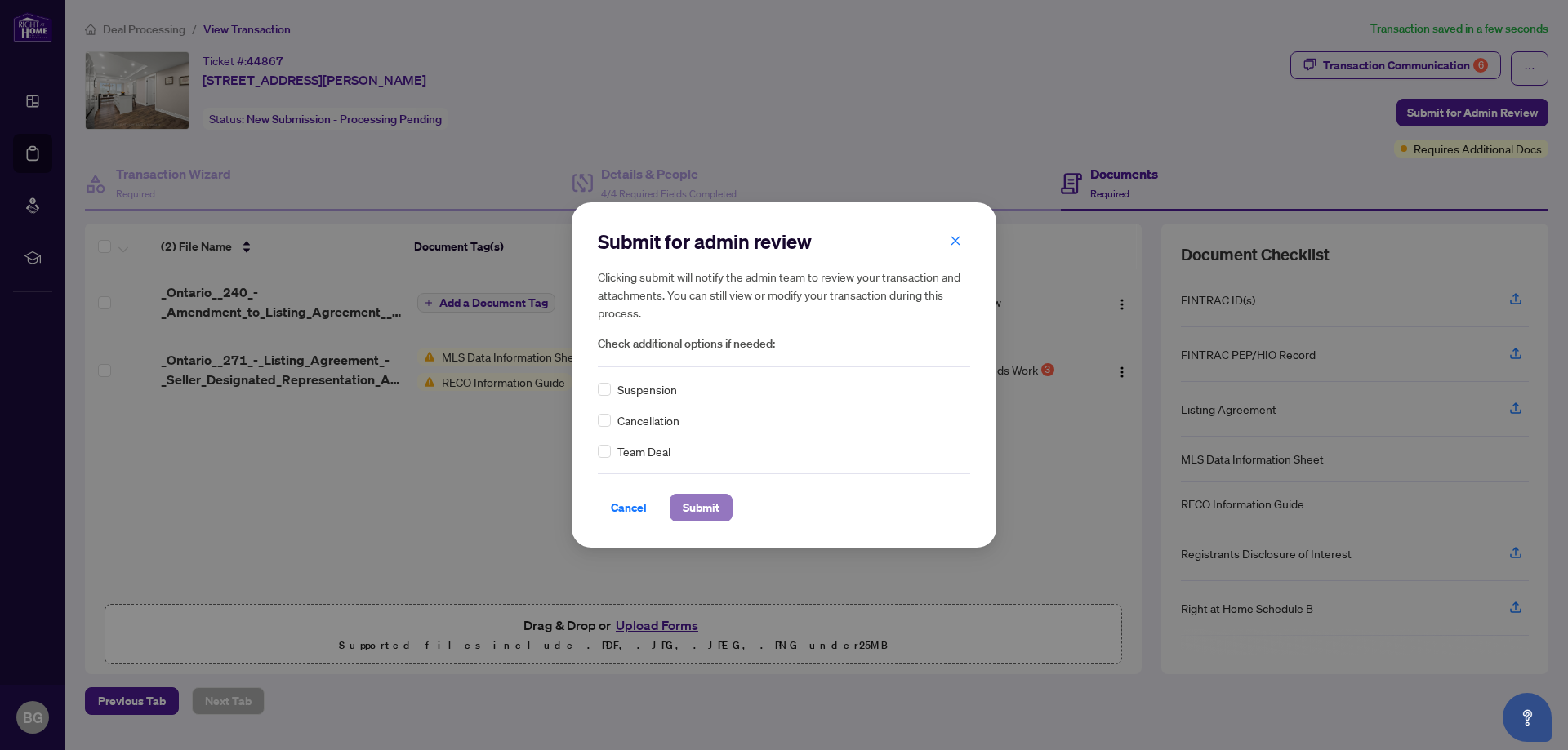
click at [692, 512] on span "Submit" at bounding box center [700, 507] width 37 height 26
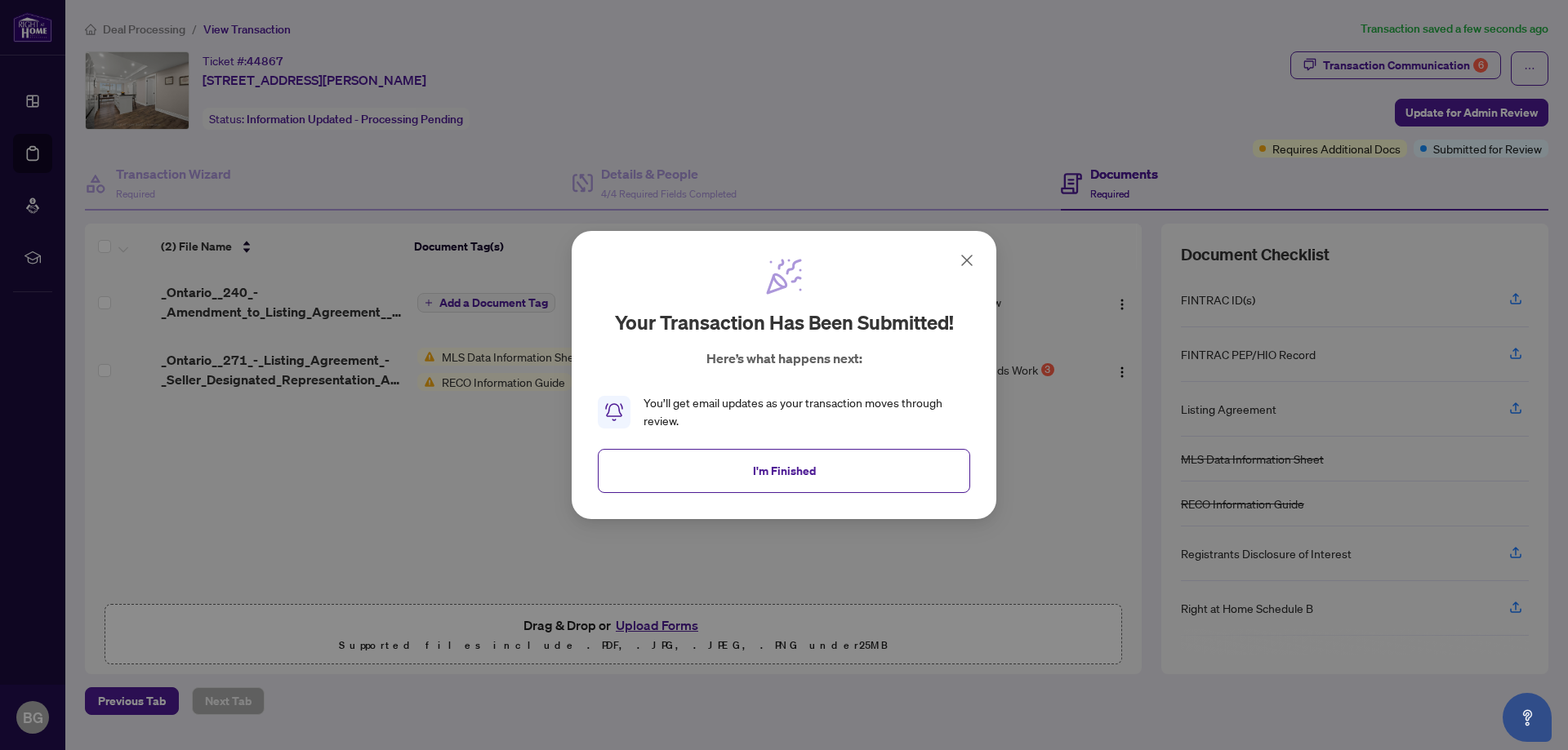
click at [970, 260] on icon at bounding box center [966, 260] width 20 height 20
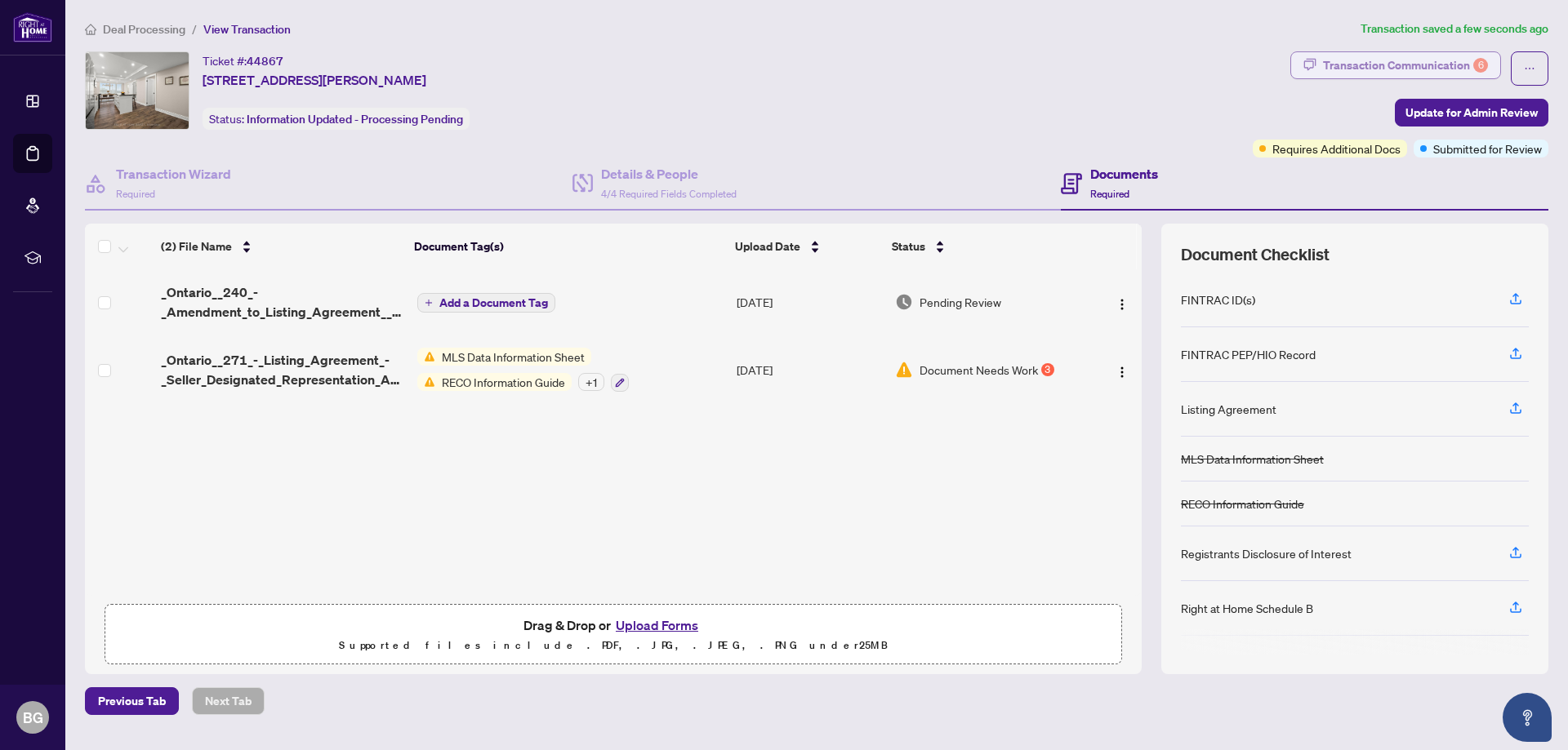
click at [1480, 66] on div "6" at bounding box center [1480, 64] width 14 height 14
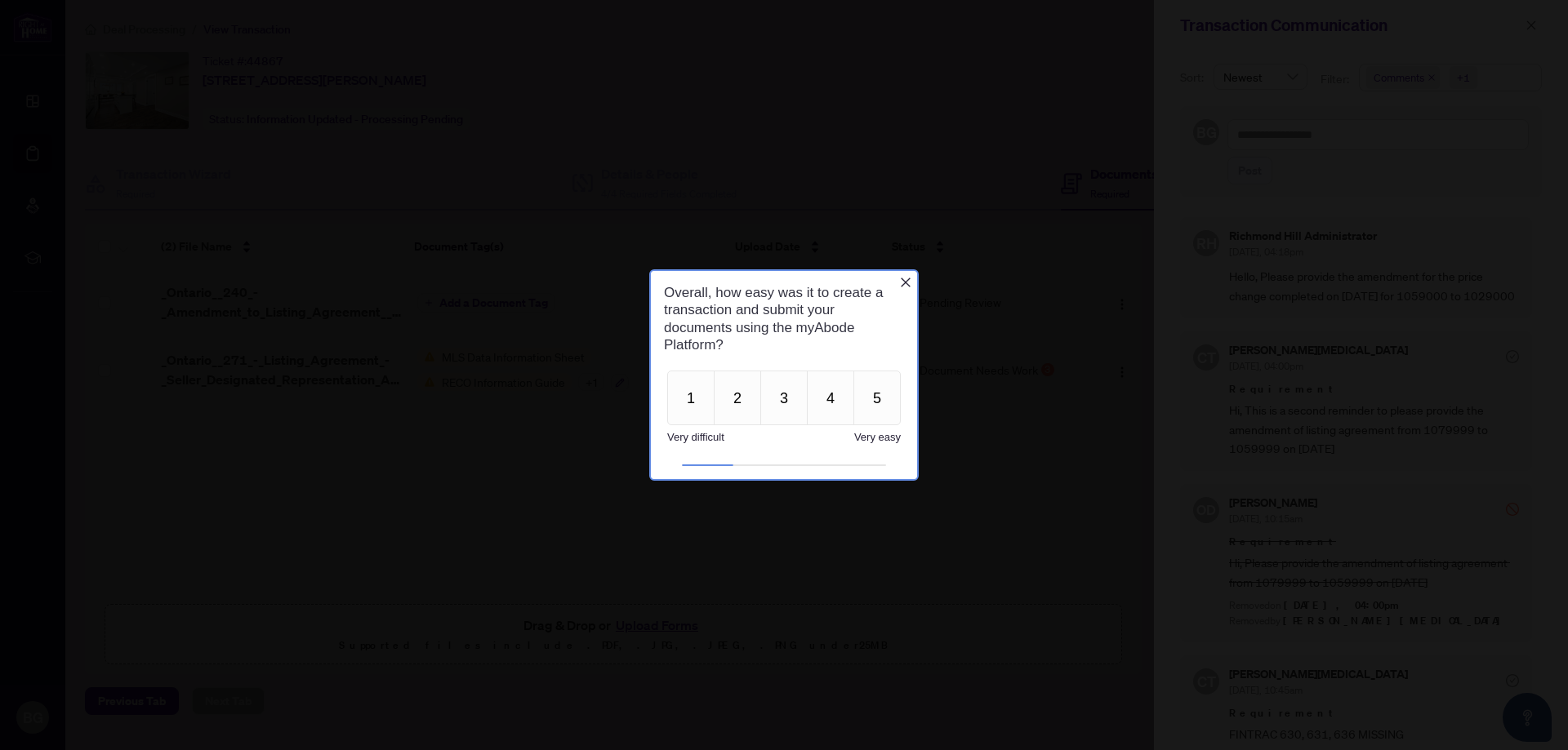
click at [906, 274] on div "Overall, how easy was it to create a transaction and submit your documents usin…" at bounding box center [784, 318] width 267 height 96
click at [905, 281] on icon "Close button" at bounding box center [905, 282] width 13 height 13
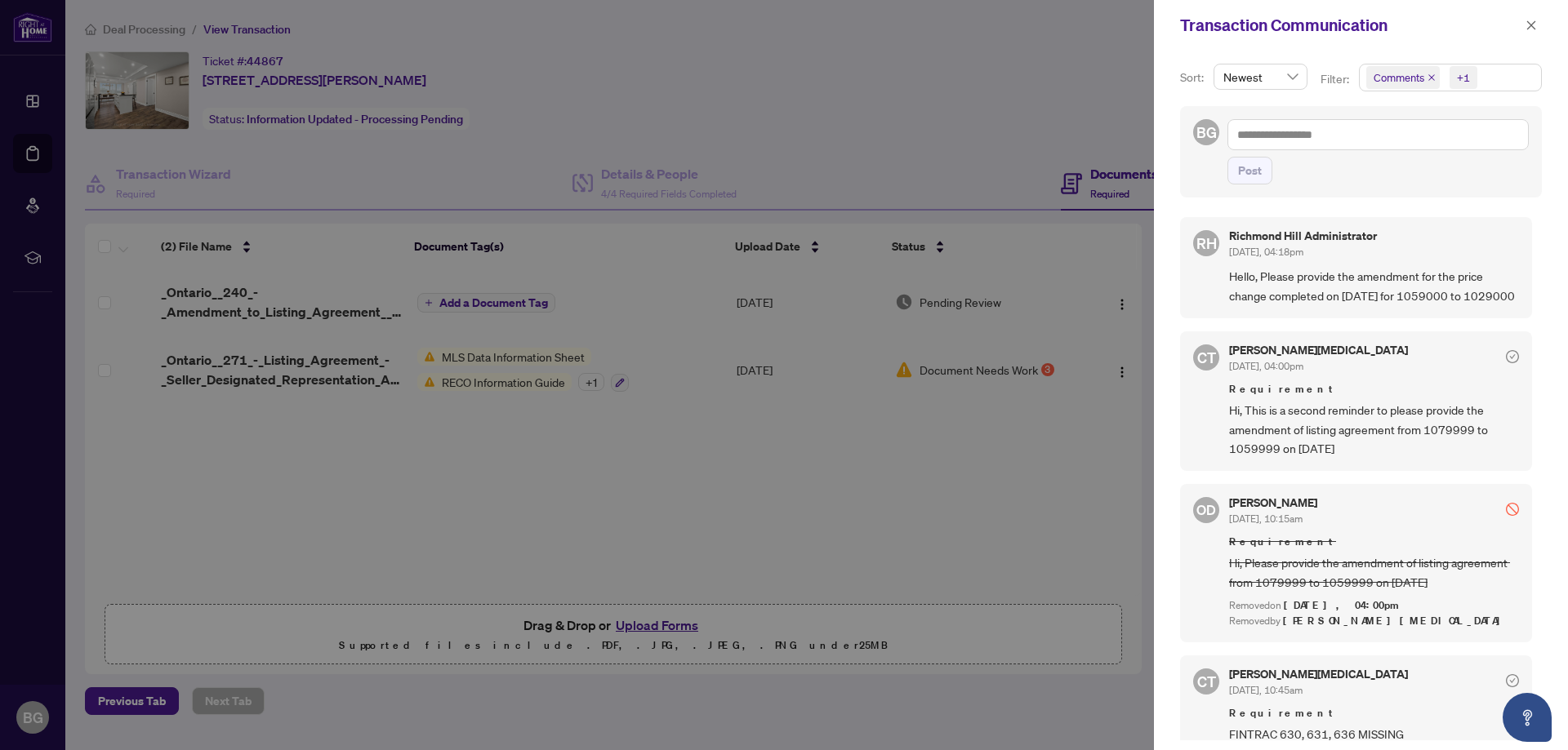
click at [728, 449] on div at bounding box center [784, 375] width 1568 height 750
click at [573, 470] on div at bounding box center [784, 375] width 1568 height 750
click at [1531, 20] on icon "close" at bounding box center [1531, 25] width 11 height 11
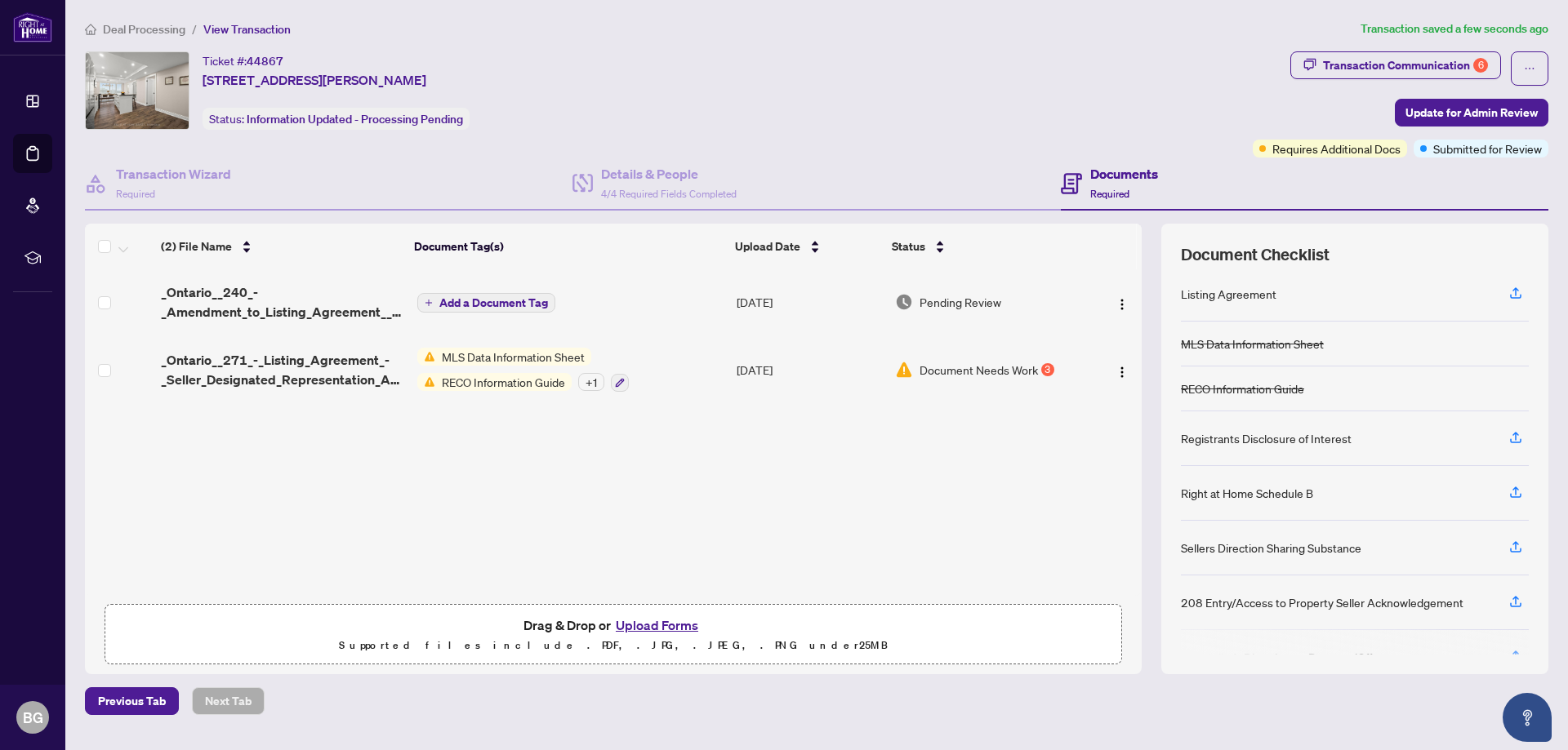
scroll to position [152, 0]
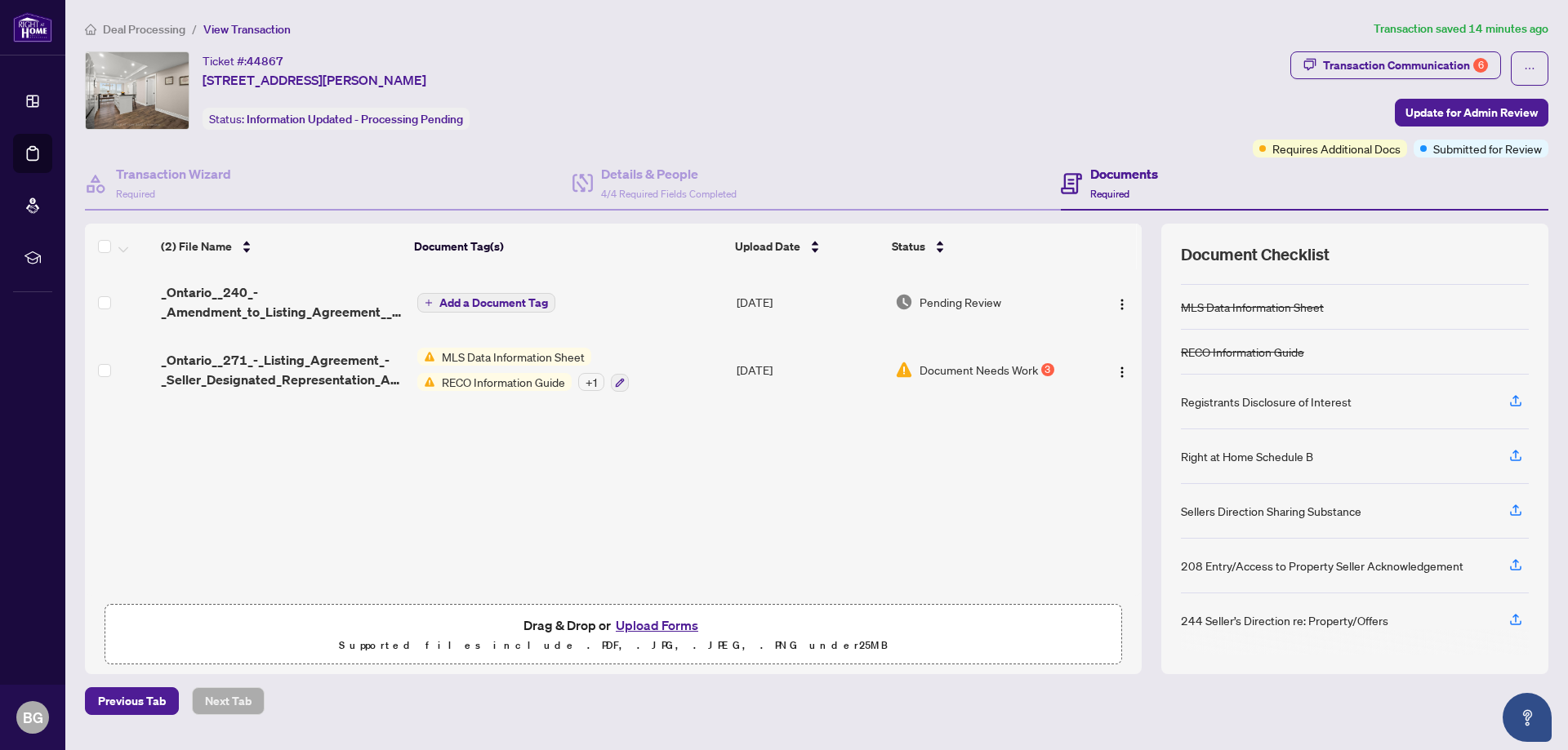
click at [650, 620] on button "Upload Forms" at bounding box center [656, 624] width 93 height 21
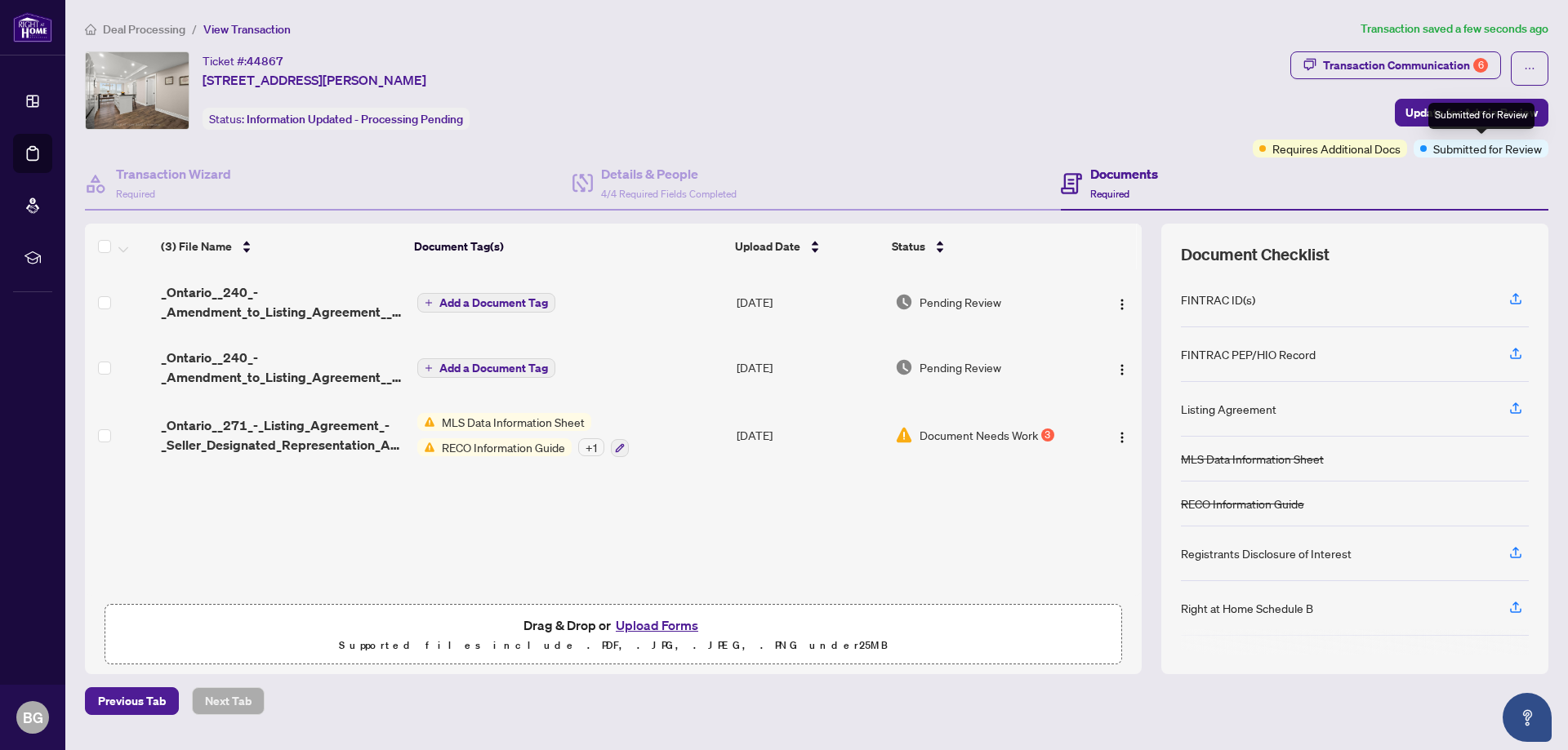
click at [1456, 123] on div "Submitted for Review" at bounding box center [1481, 115] width 106 height 26
click at [1415, 99] on button "Update for Admin Review" at bounding box center [1471, 112] width 154 height 28
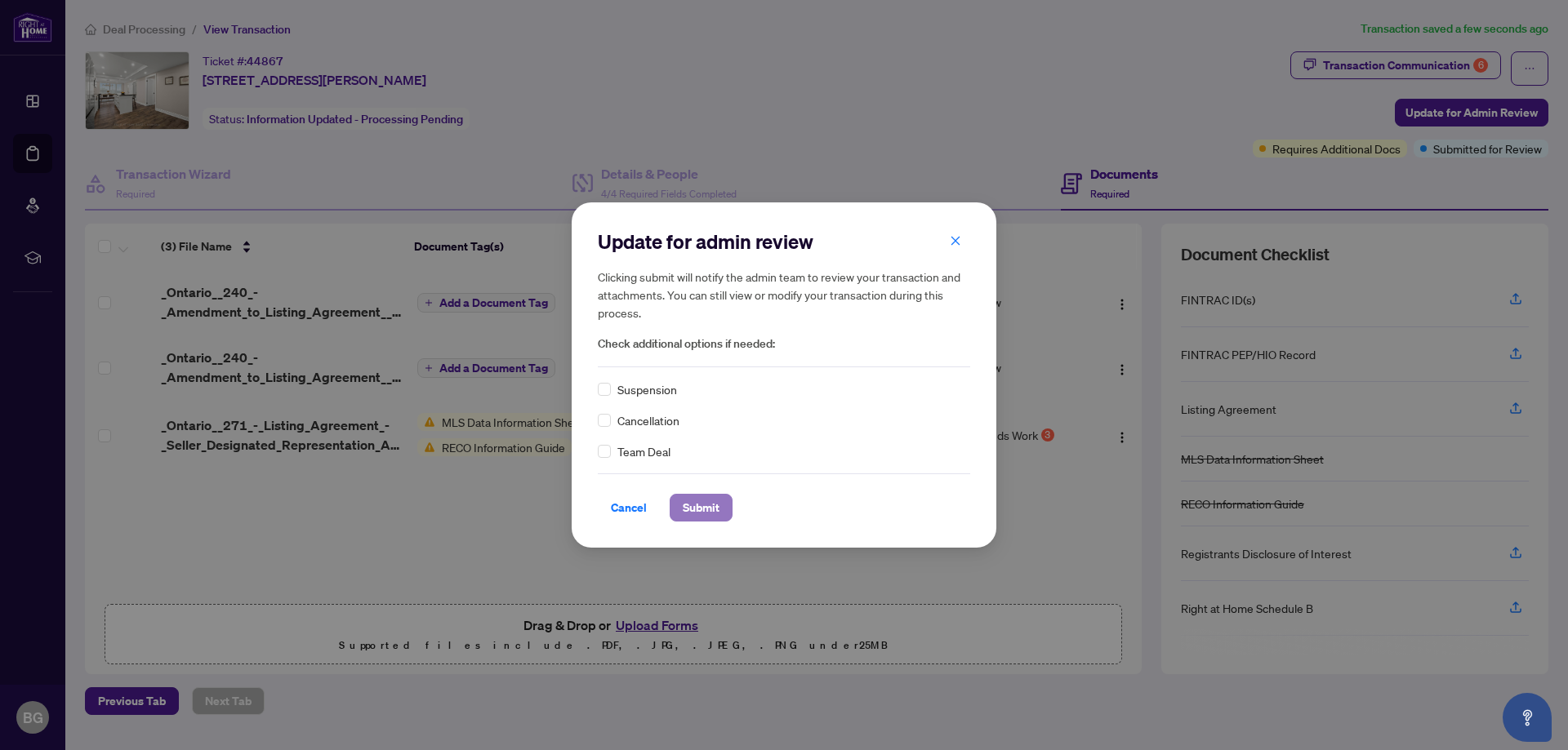
click at [703, 511] on span "Submit" at bounding box center [700, 507] width 37 height 26
